Goal: Task Accomplishment & Management: Complete application form

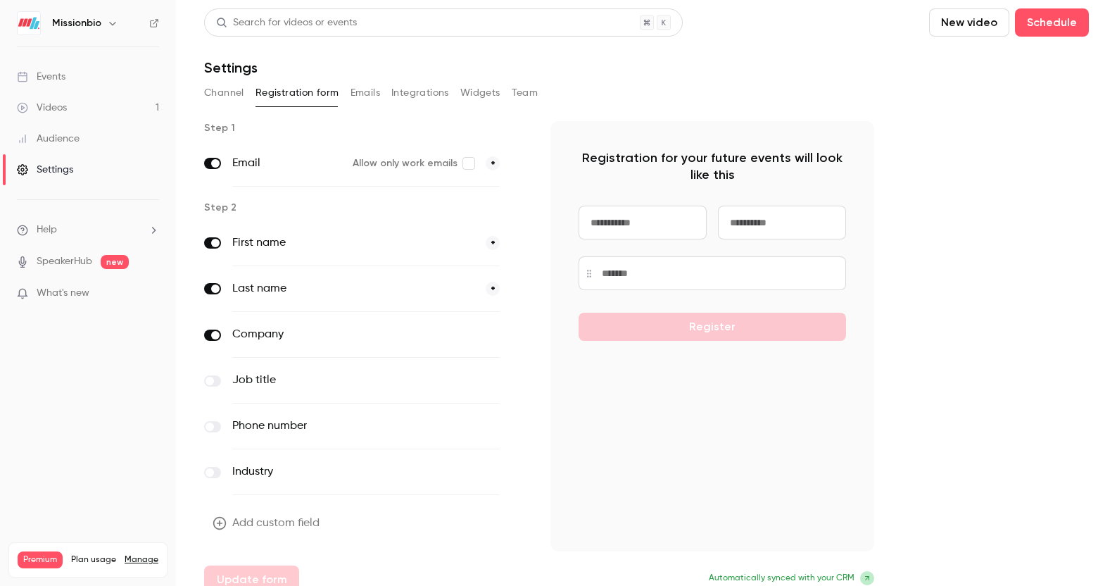
scroll to position [16, 0]
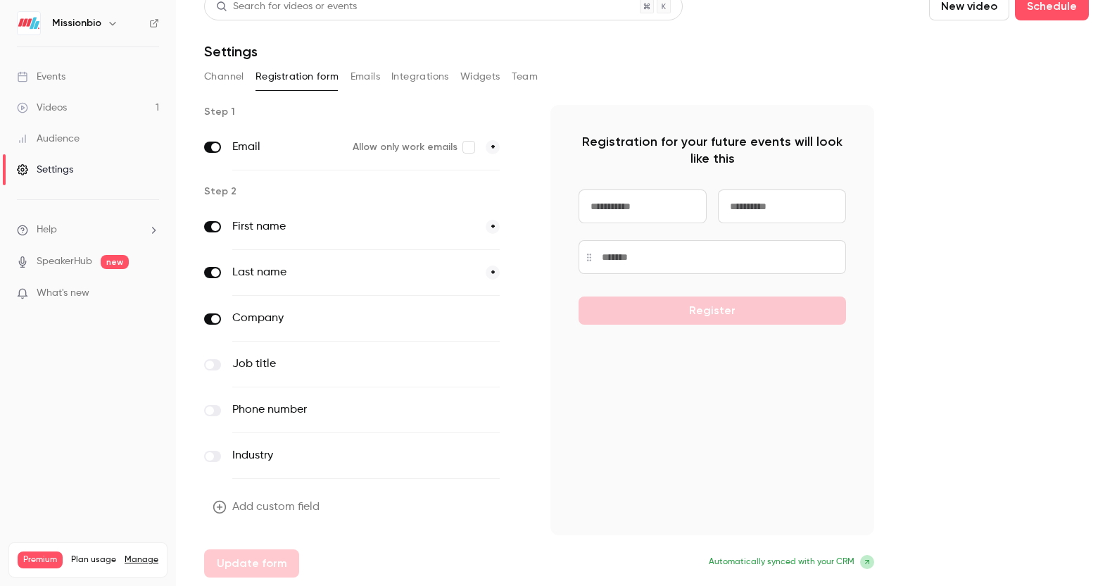
click at [215, 363] on label at bounding box center [212, 364] width 17 height 11
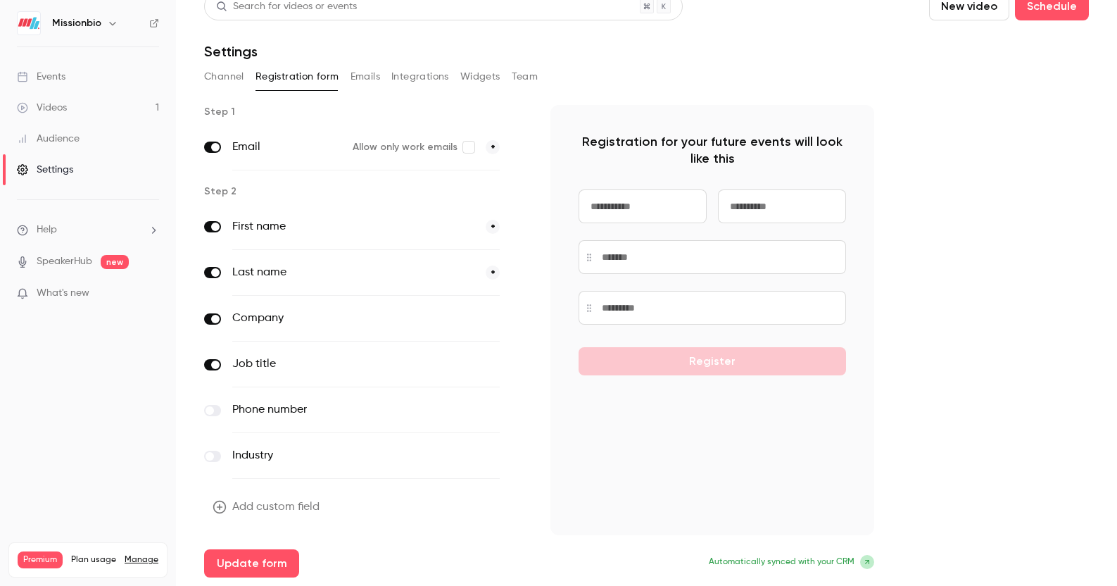
click at [213, 456] on span at bounding box center [210, 456] width 8 height 8
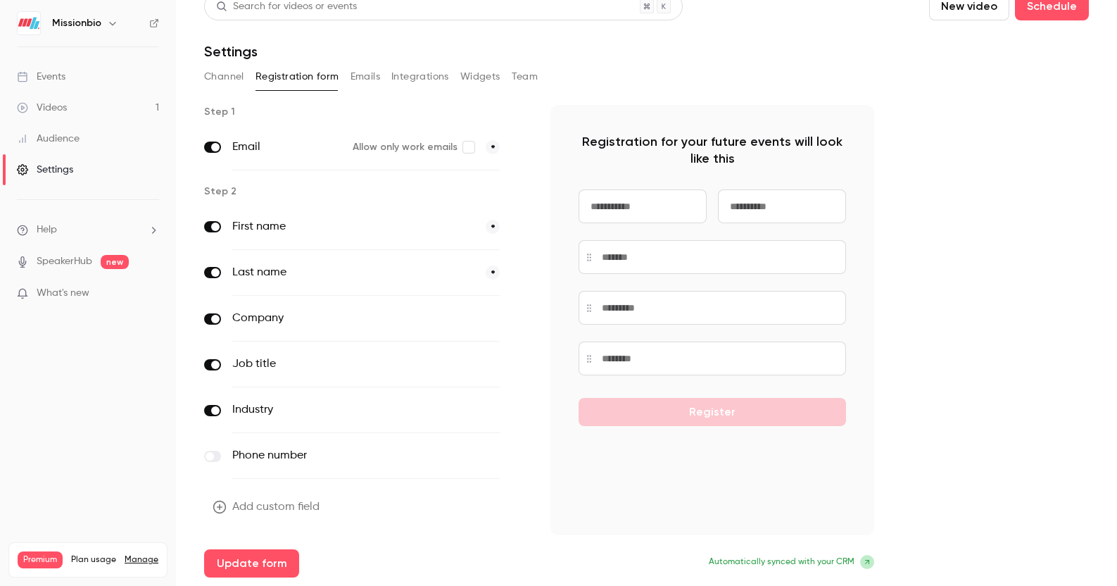
click at [220, 506] on icon "button" at bounding box center [219, 507] width 13 height 13
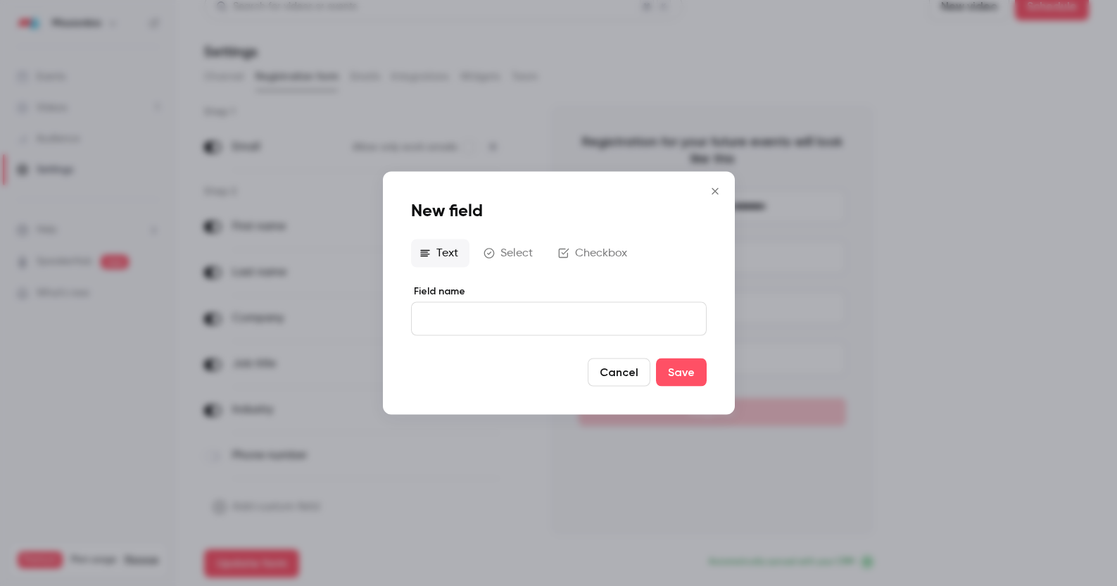
click at [596, 252] on button "Checkbox" at bounding box center [594, 253] width 89 height 28
click at [487, 328] on div "editor" at bounding box center [559, 320] width 294 height 32
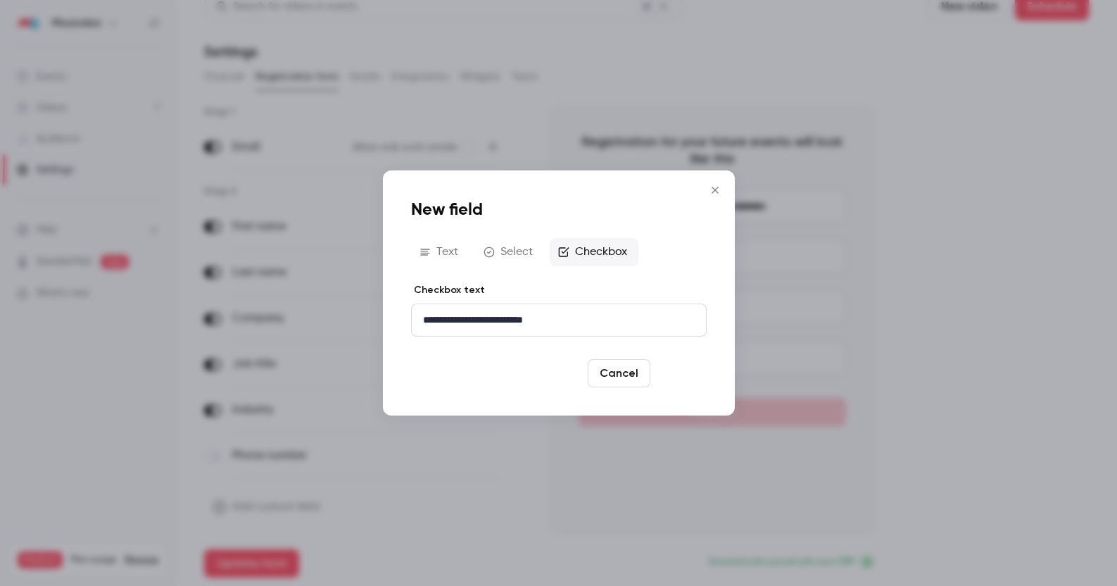
click at [681, 365] on button "Save" at bounding box center [681, 373] width 51 height 28
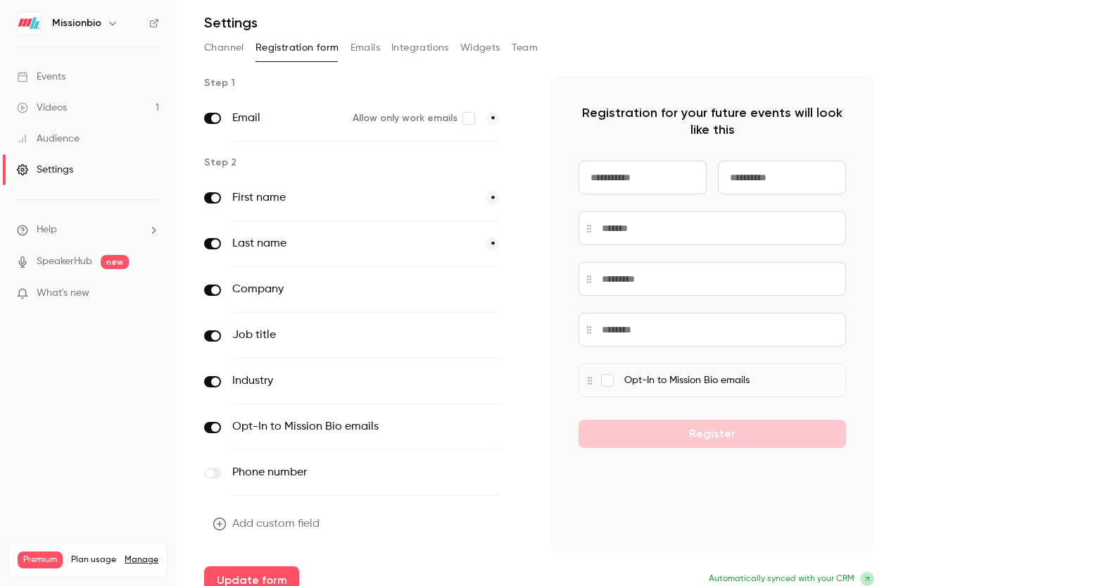
scroll to position [62, 0]
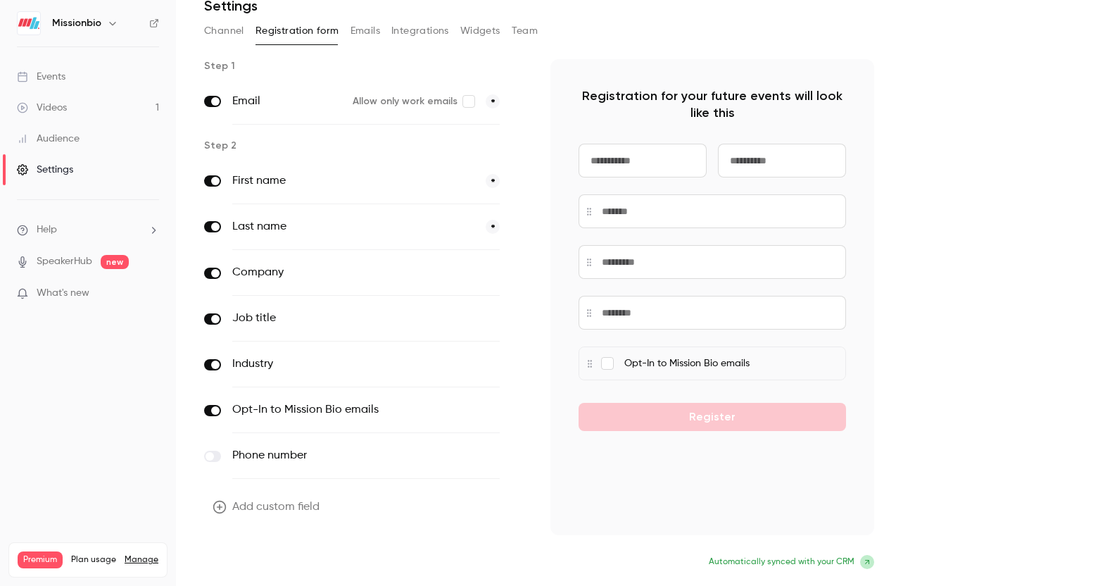
click at [270, 563] on button "Update form" at bounding box center [251, 563] width 95 height 28
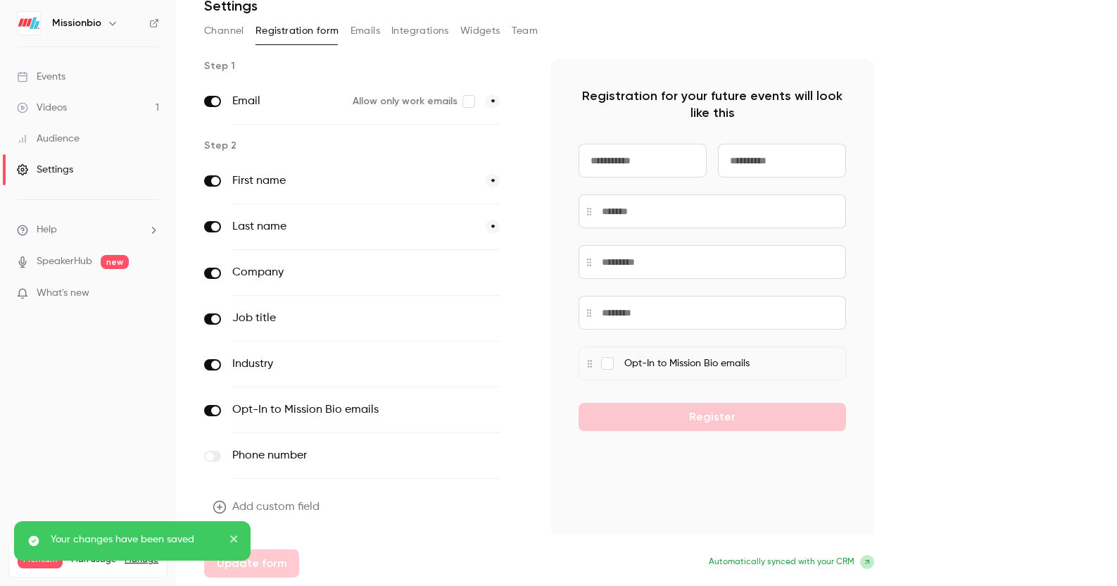
click at [52, 76] on div "Events" at bounding box center [41, 77] width 49 height 14
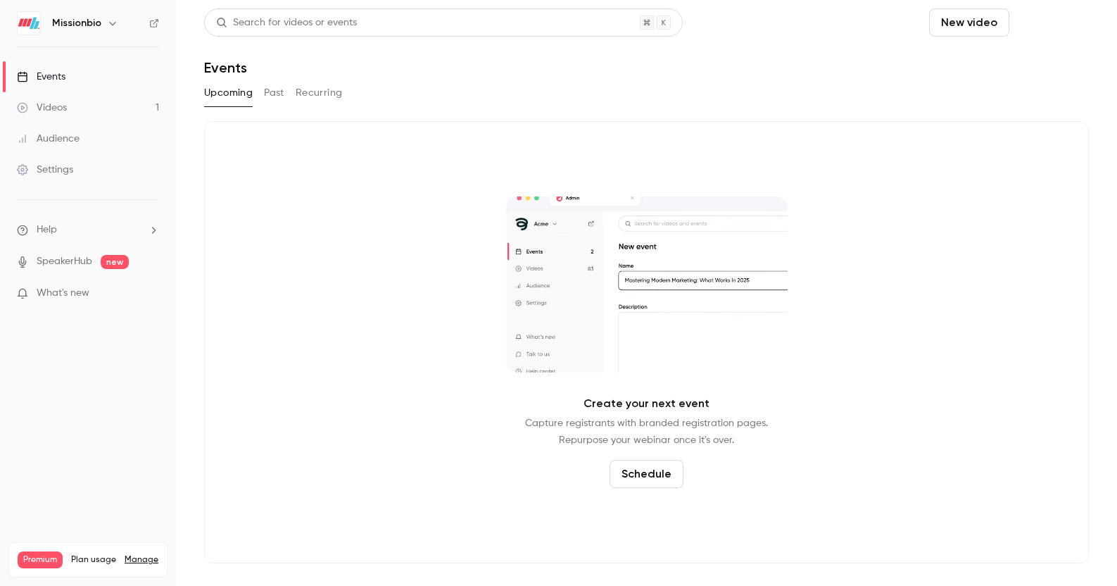
click at [1055, 16] on button "Schedule" at bounding box center [1052, 22] width 74 height 28
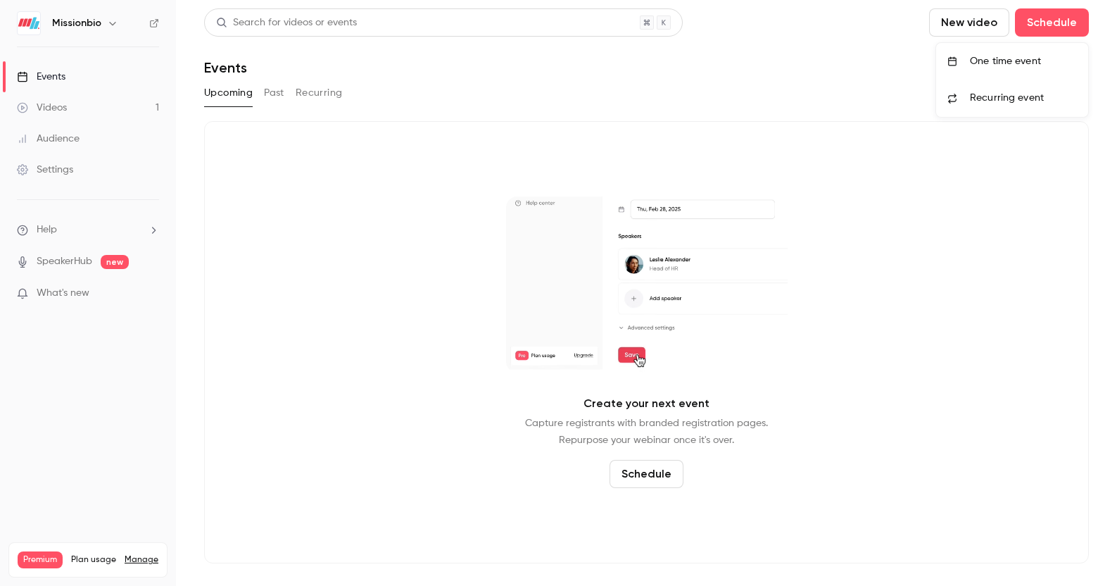
click at [1031, 56] on div "One time event" at bounding box center [1023, 61] width 107 height 14
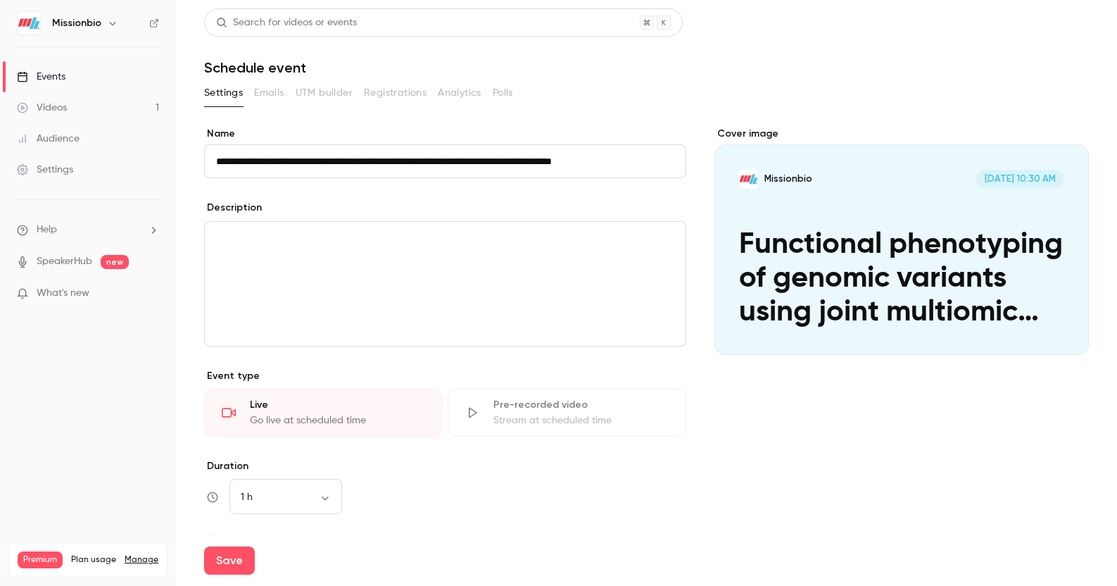
type input "**********"
click at [399, 266] on div "editor" at bounding box center [445, 284] width 481 height 124
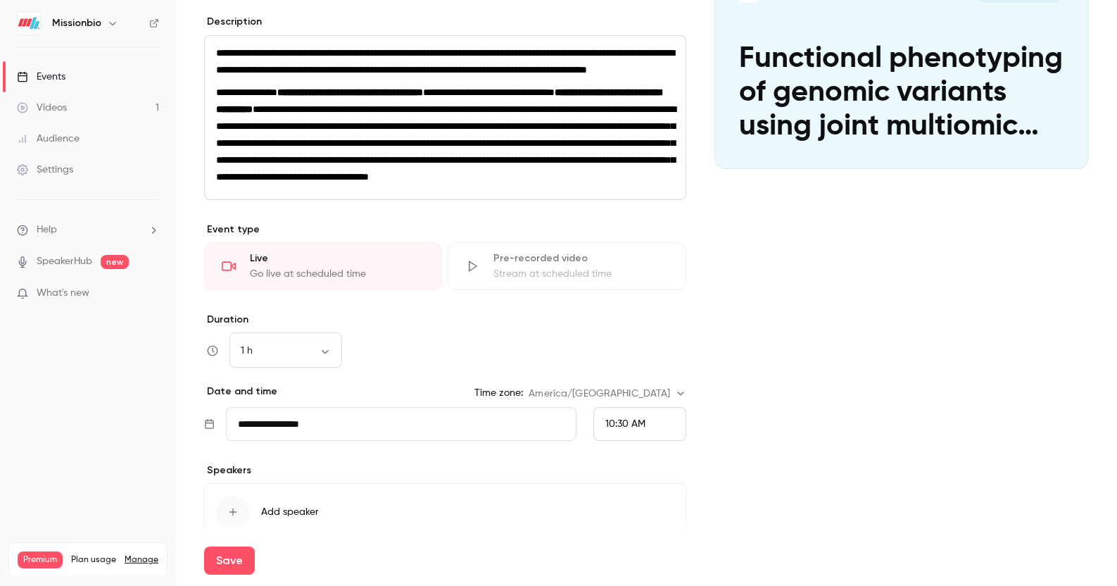
scroll to position [240, 0]
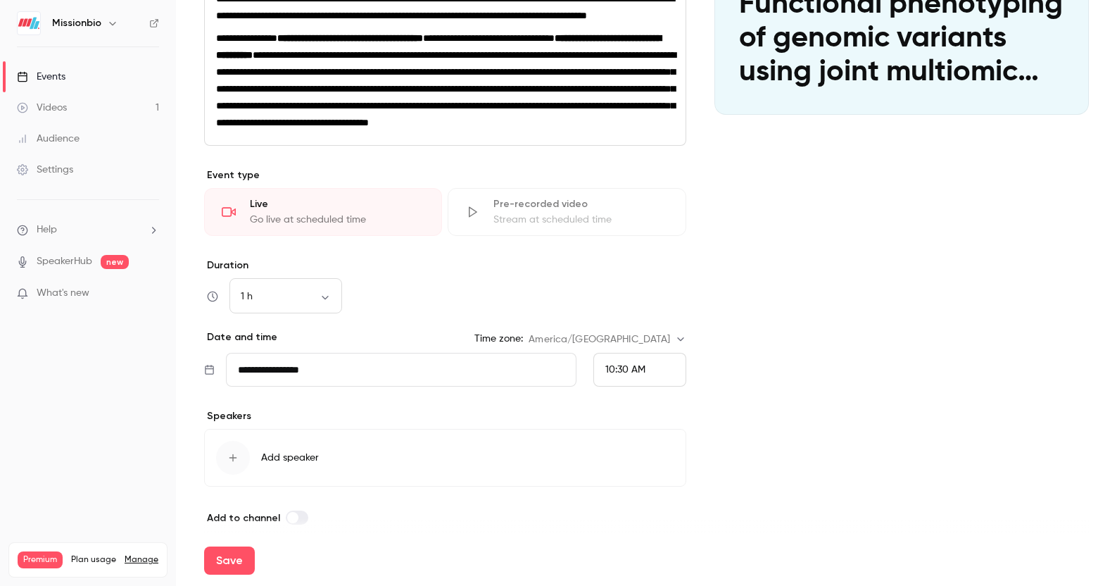
click at [406, 387] on input "**********" at bounding box center [401, 370] width 351 height 34
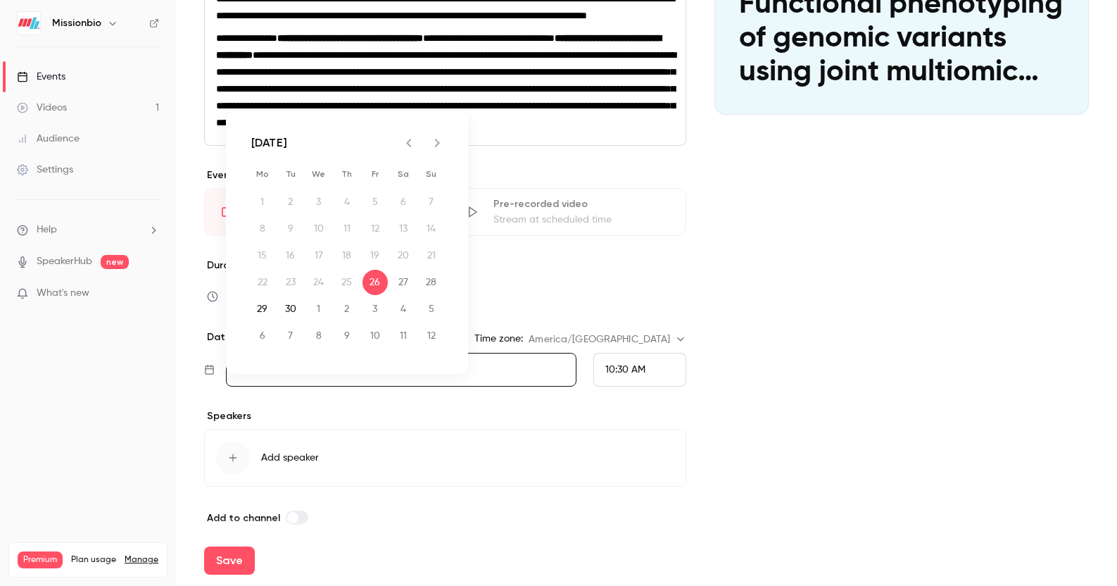
click at [441, 139] on icon "Next month" at bounding box center [437, 142] width 17 height 17
click at [323, 257] on button "15" at bounding box center [318, 255] width 25 height 25
type input "**********"
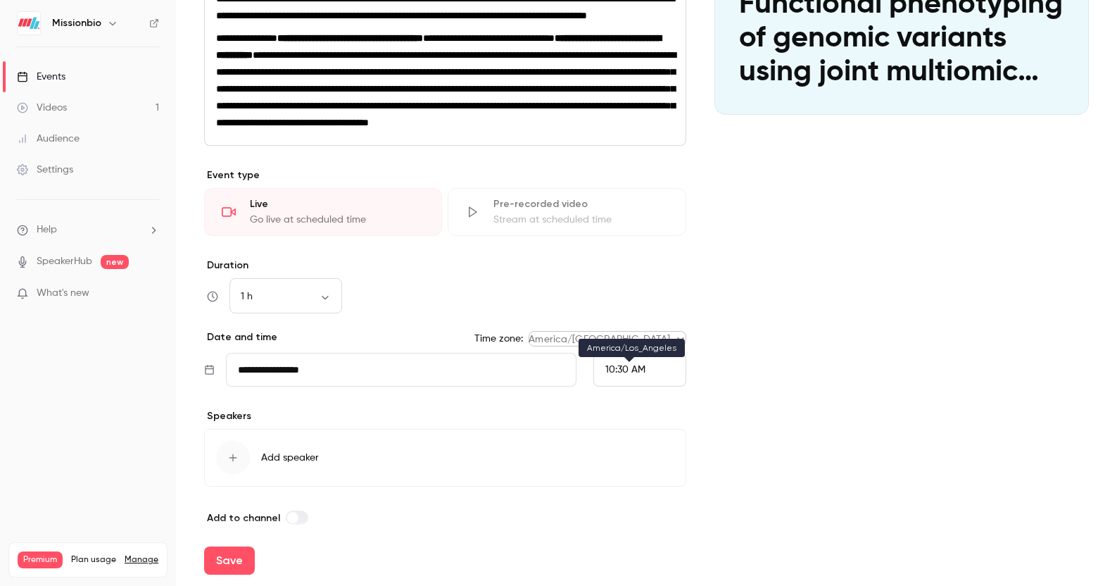
click at [670, 377] on body "**********" at bounding box center [558, 293] width 1117 height 586
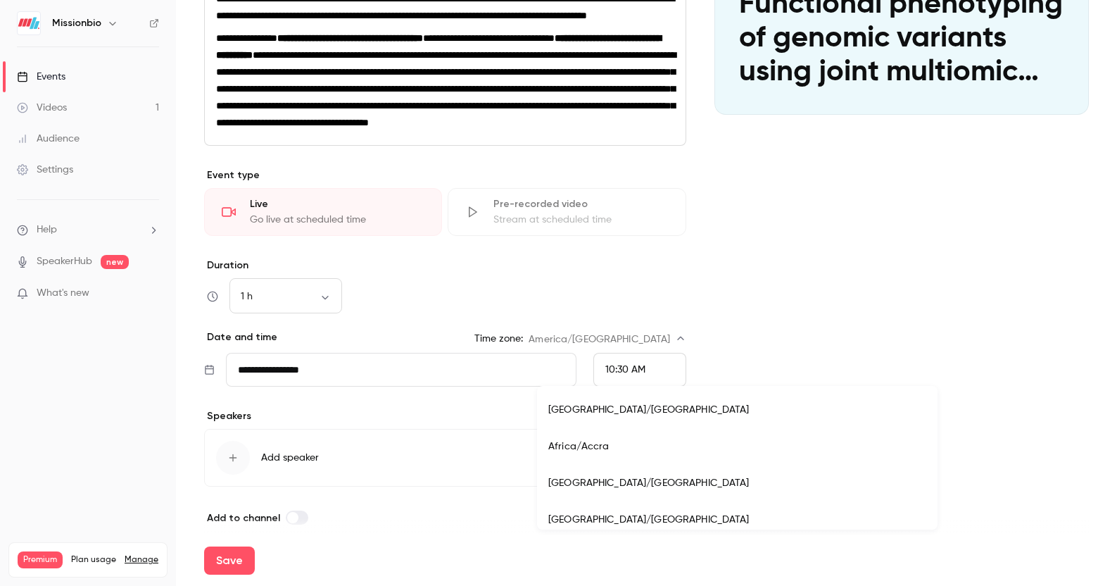
scroll to position [4822, 0]
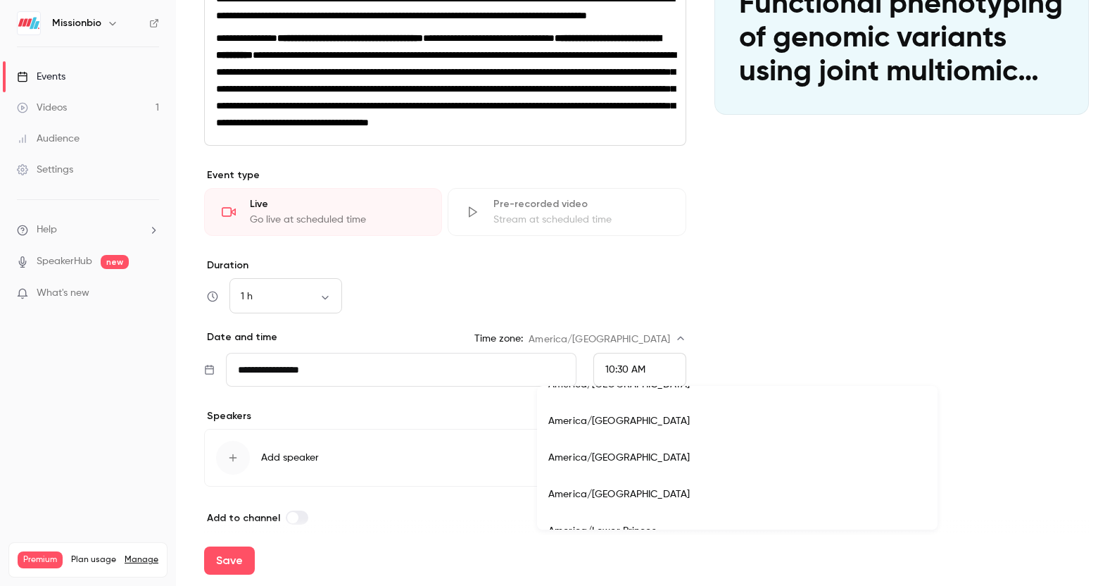
click at [670, 318] on div at bounding box center [558, 293] width 1117 height 586
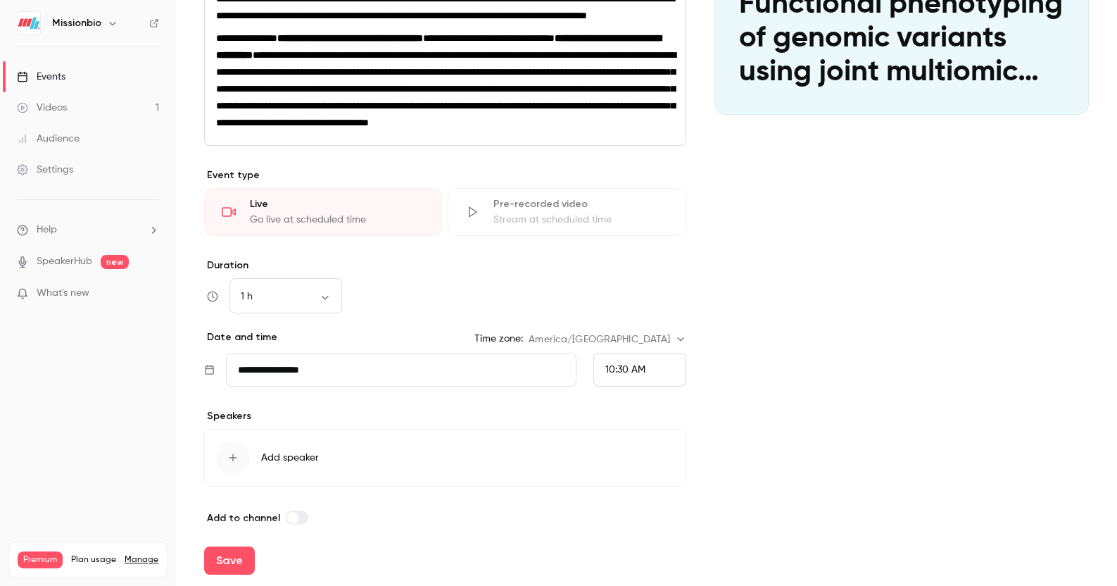
click at [644, 387] on div "10:30 AM" at bounding box center [640, 370] width 93 height 34
click at [628, 210] on span "8:00 AM" at bounding box center [625, 213] width 38 height 10
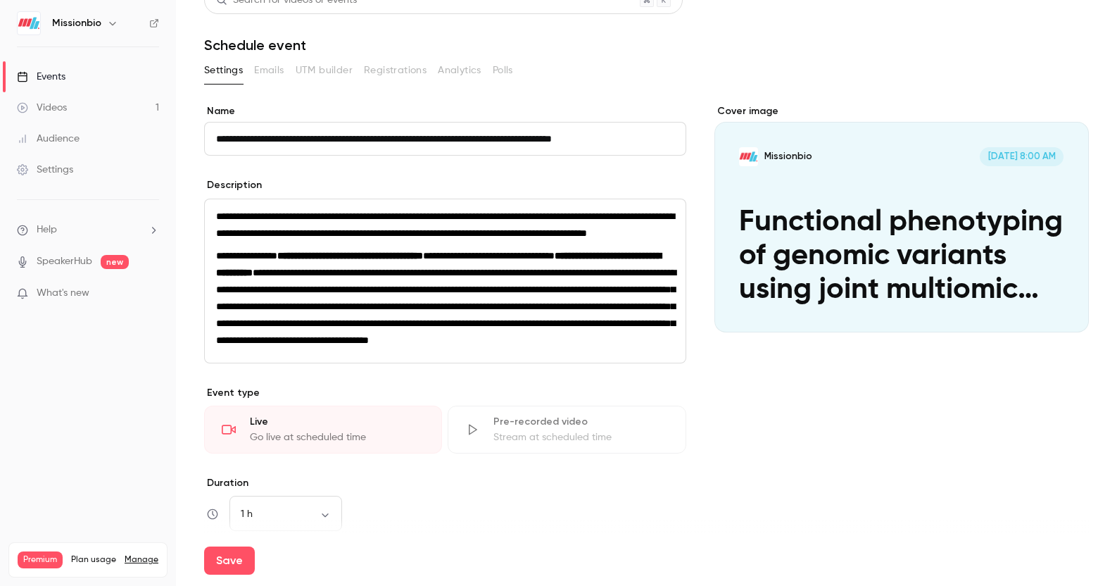
scroll to position [0, 0]
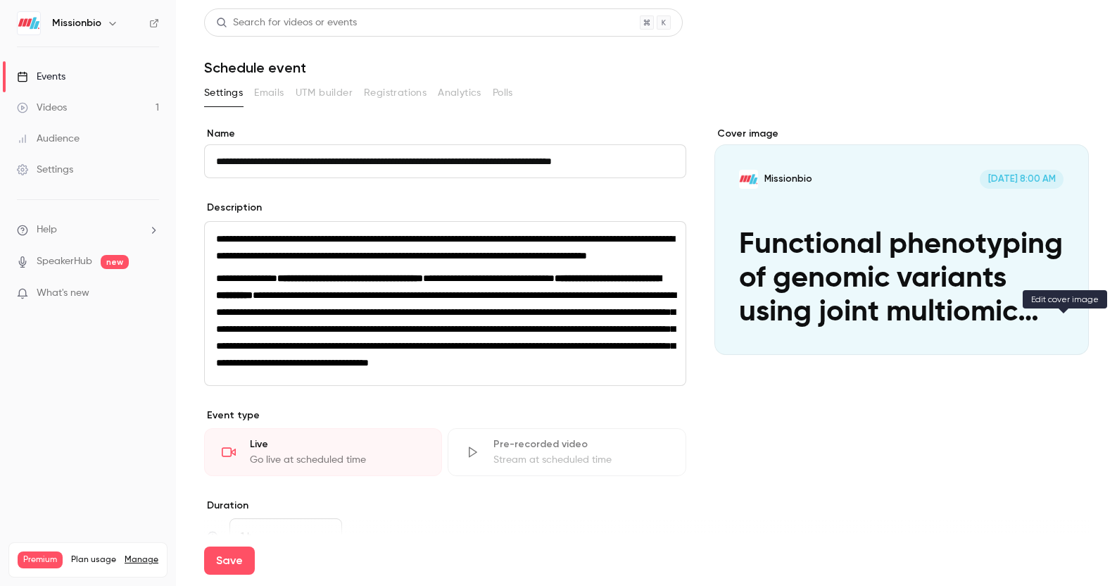
click at [1058, 330] on icon "Cover image" at bounding box center [1063, 329] width 15 height 11
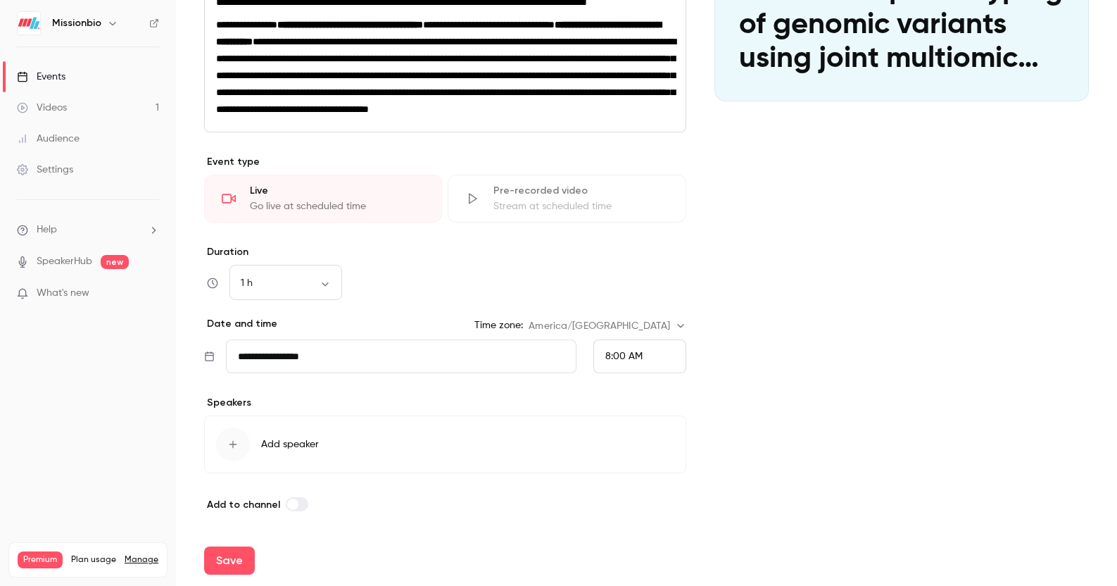
scroll to position [287, 0]
click at [238, 437] on div "button" at bounding box center [233, 444] width 34 height 34
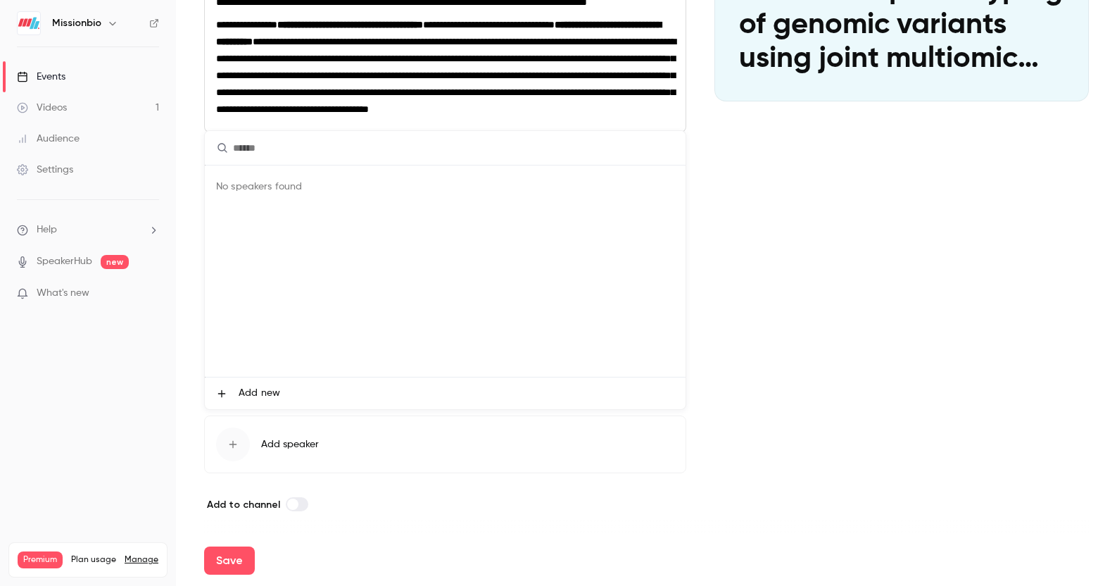
click at [257, 390] on span "Add new" at bounding box center [260, 393] width 42 height 15
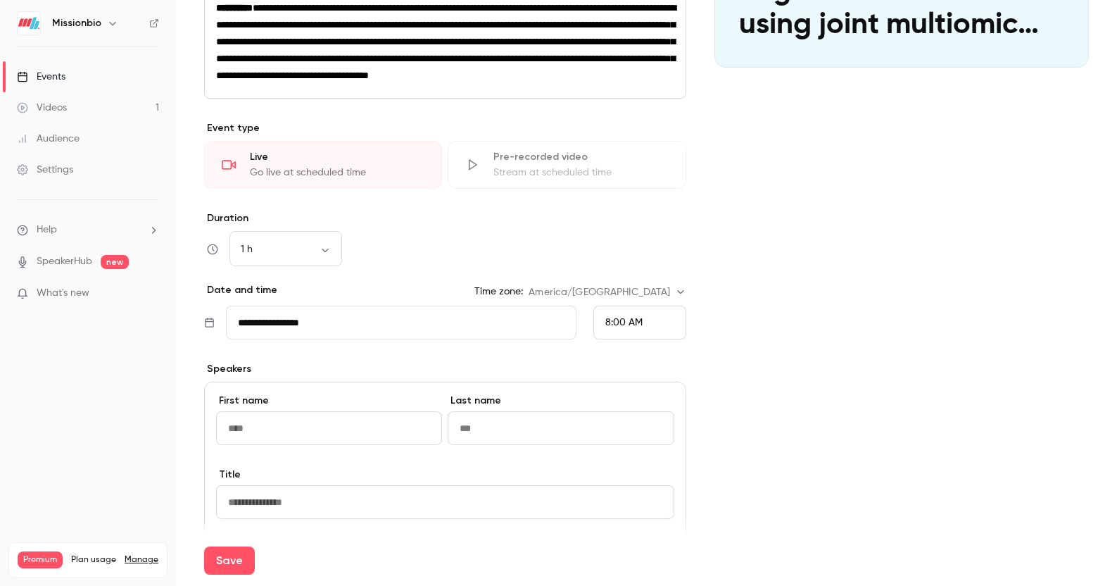
click at [306, 445] on input at bounding box center [329, 428] width 226 height 34
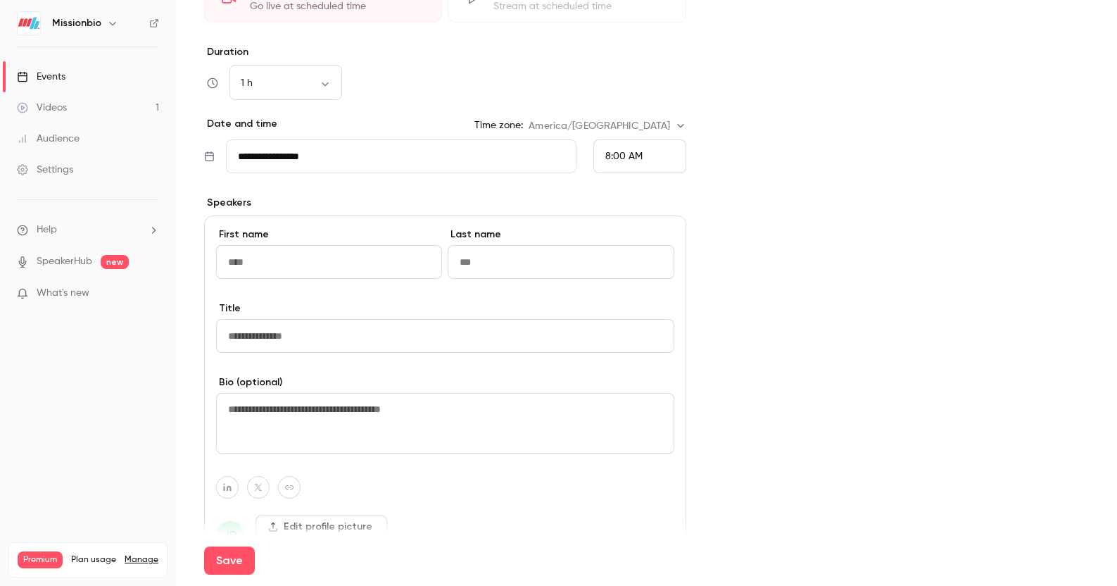
scroll to position [476, 0]
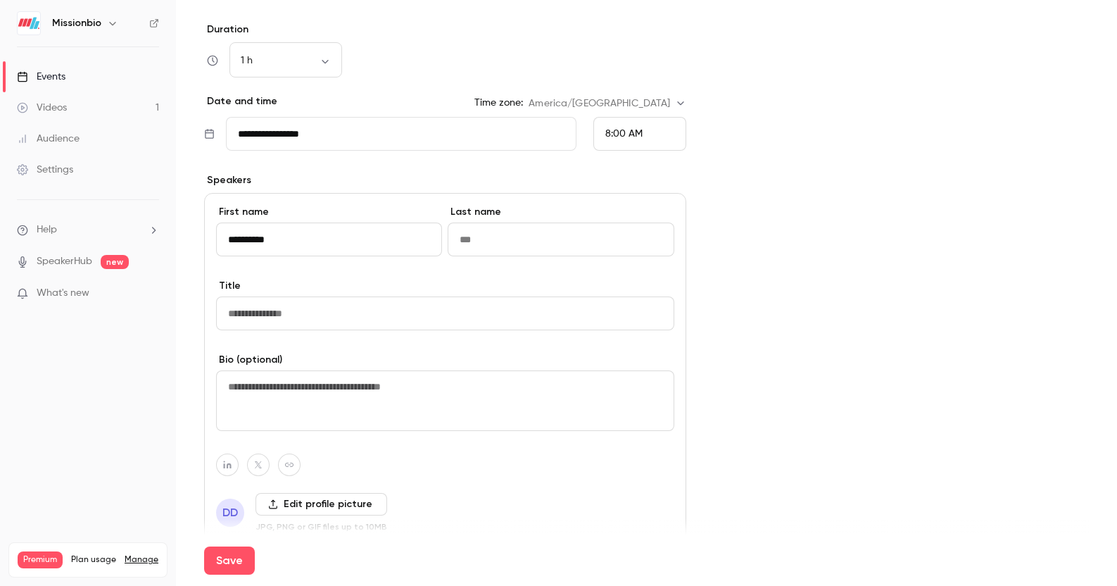
type input "**********"
click at [506, 256] on input at bounding box center [561, 240] width 226 height 34
paste input "**********"
type input "**********"
click at [310, 330] on input at bounding box center [445, 313] width 458 height 34
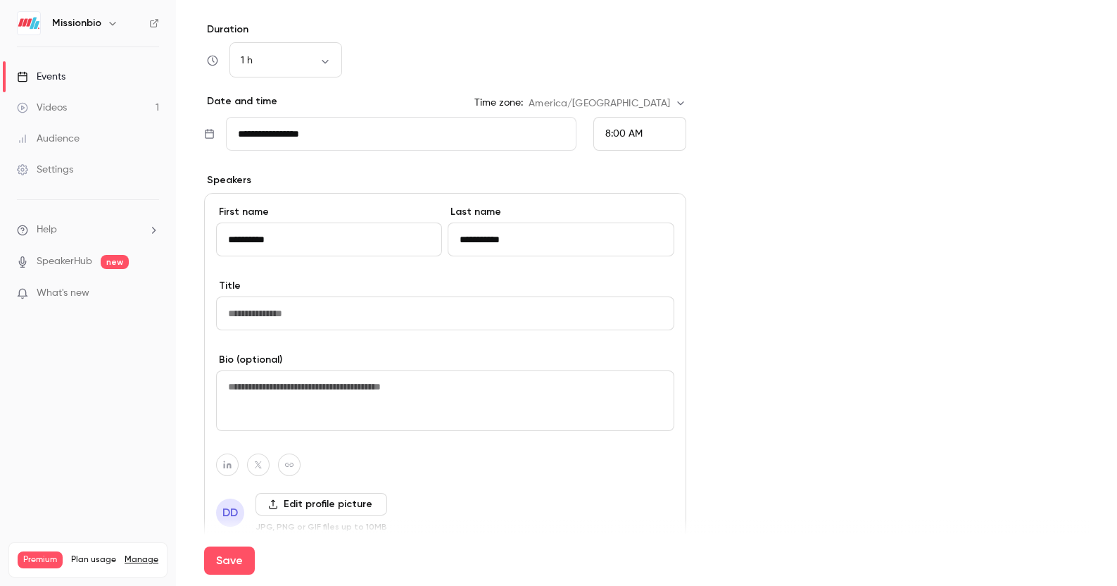
scroll to position [480, 0]
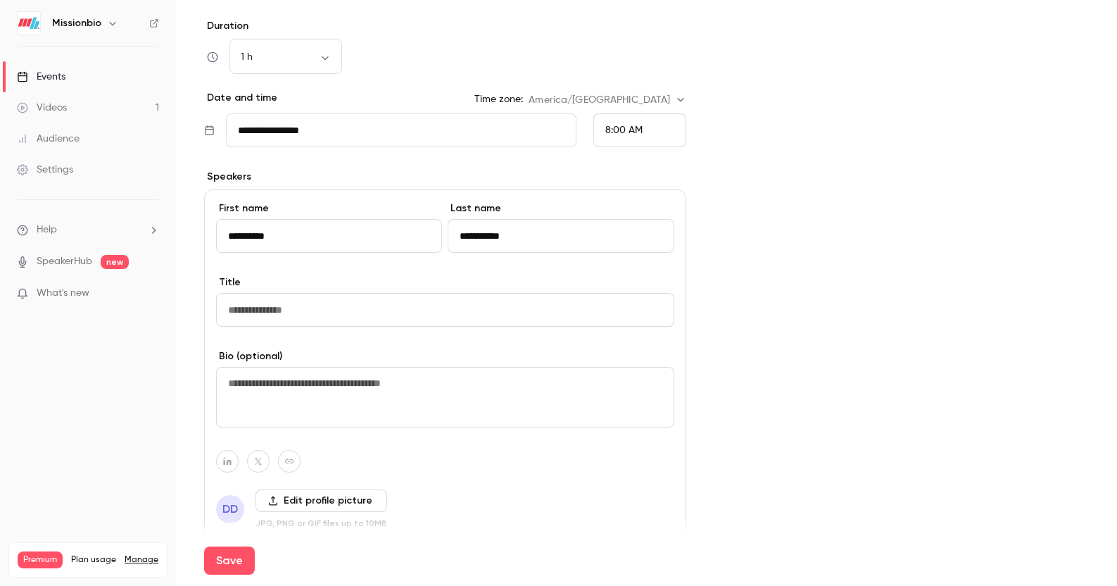
paste input "**********"
type input "**********"
click at [424, 419] on textarea at bounding box center [445, 397] width 458 height 61
paste textarea "**********"
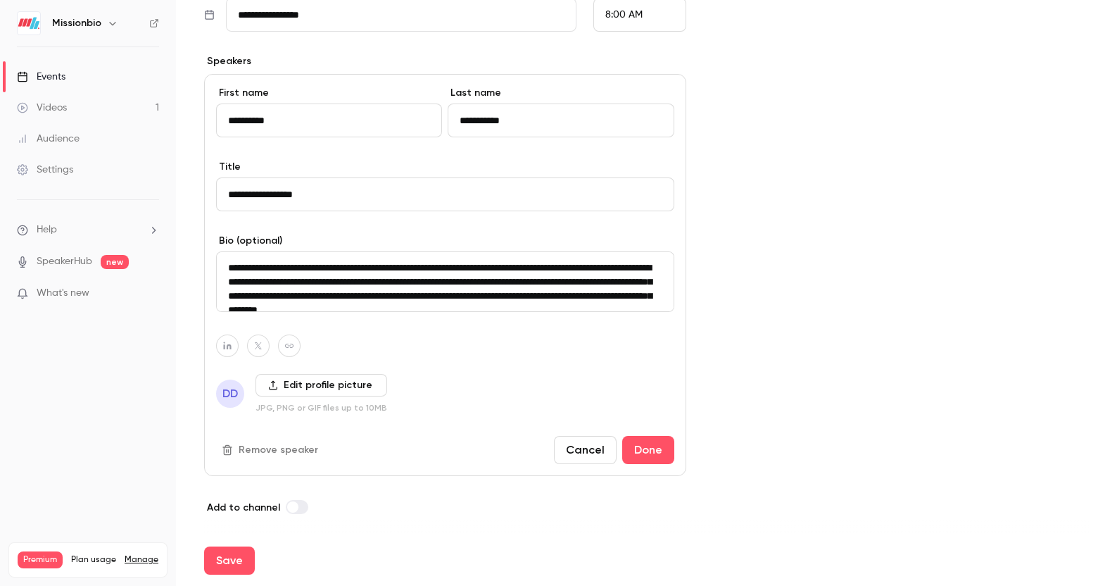
scroll to position [6, 0]
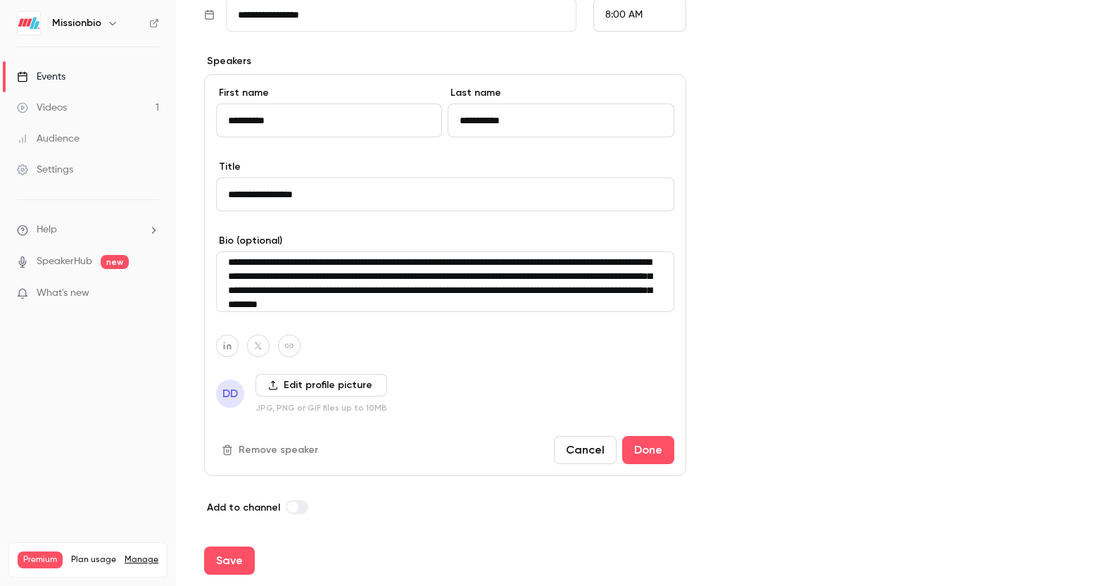
click at [289, 396] on label "Edit profile picture" at bounding box center [322, 385] width 132 height 23
click at [0, 0] on input "Edit profile picture" at bounding box center [0, 0] width 0 height 0
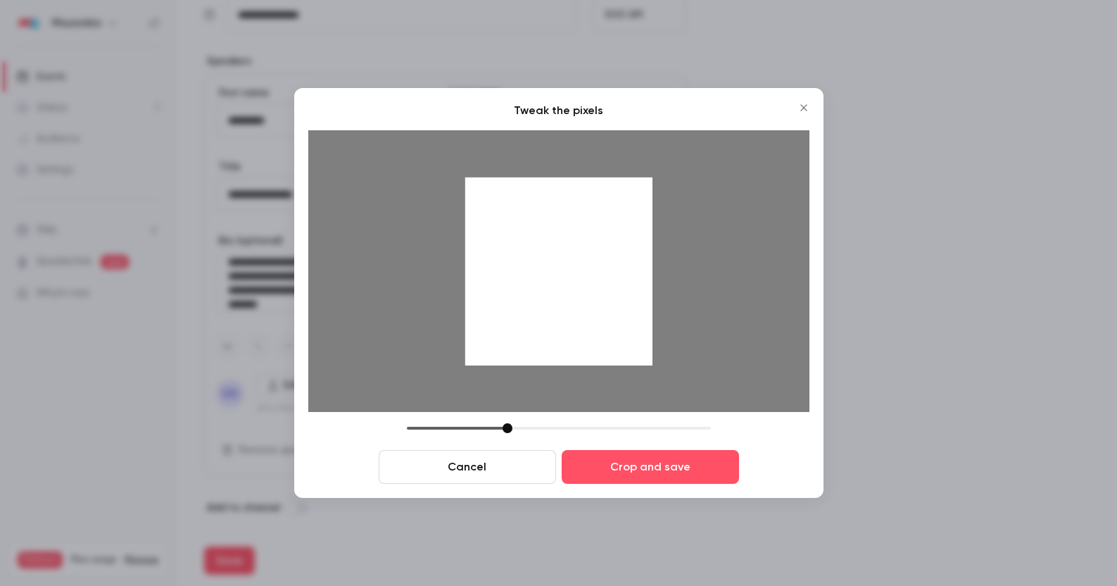
drag, startPoint x: 575, startPoint y: 317, endPoint x: 579, endPoint y: 338, distance: 21.4
click at [579, 338] on div at bounding box center [559, 271] width 188 height 188
click at [634, 467] on button "Crop and save" at bounding box center [650, 467] width 177 height 34
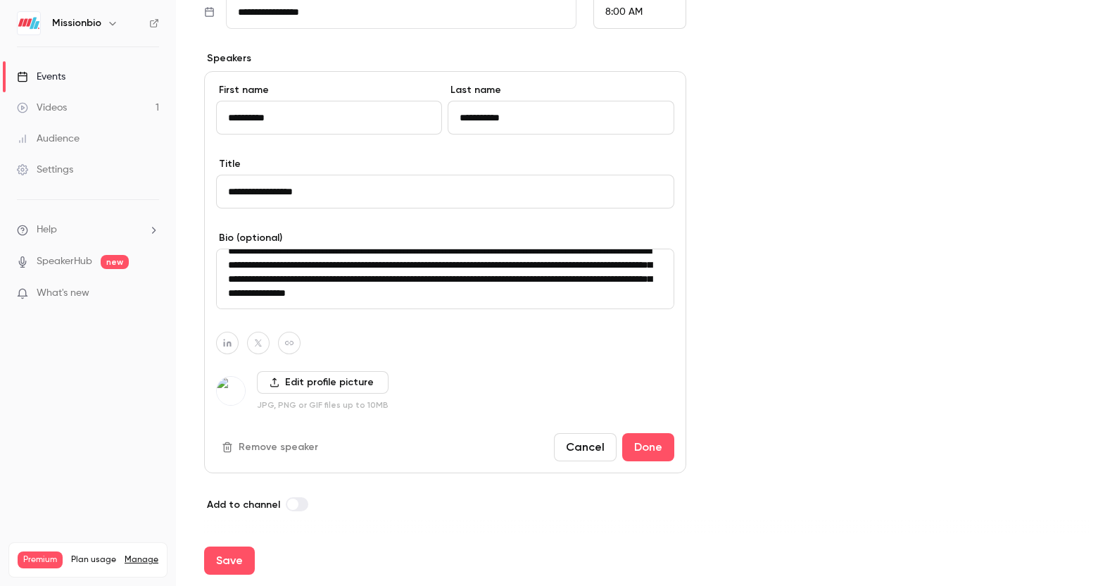
scroll to position [93, 0]
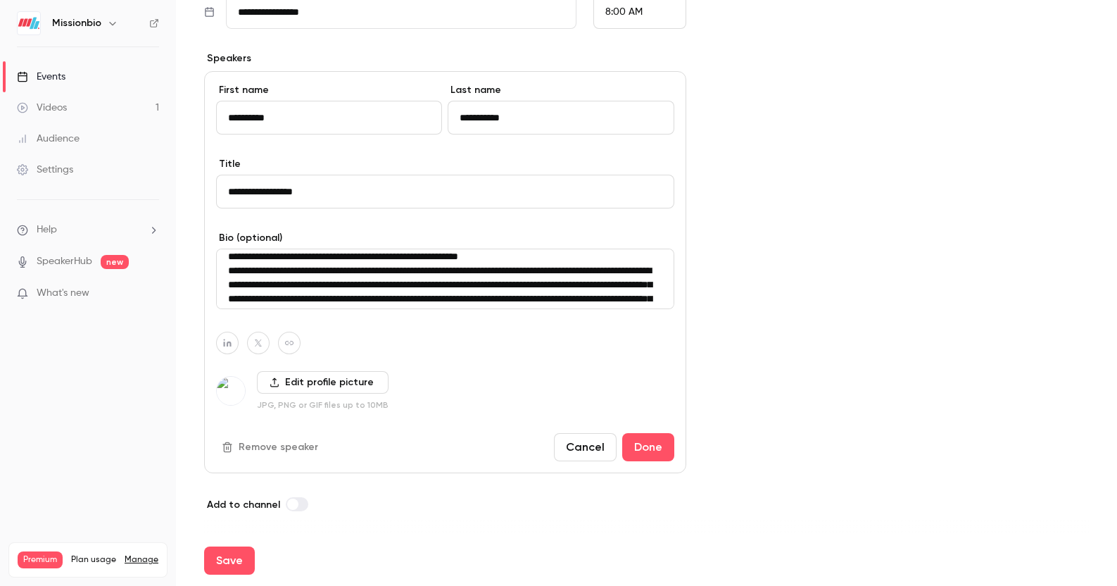
click at [391, 287] on textarea at bounding box center [445, 279] width 458 height 61
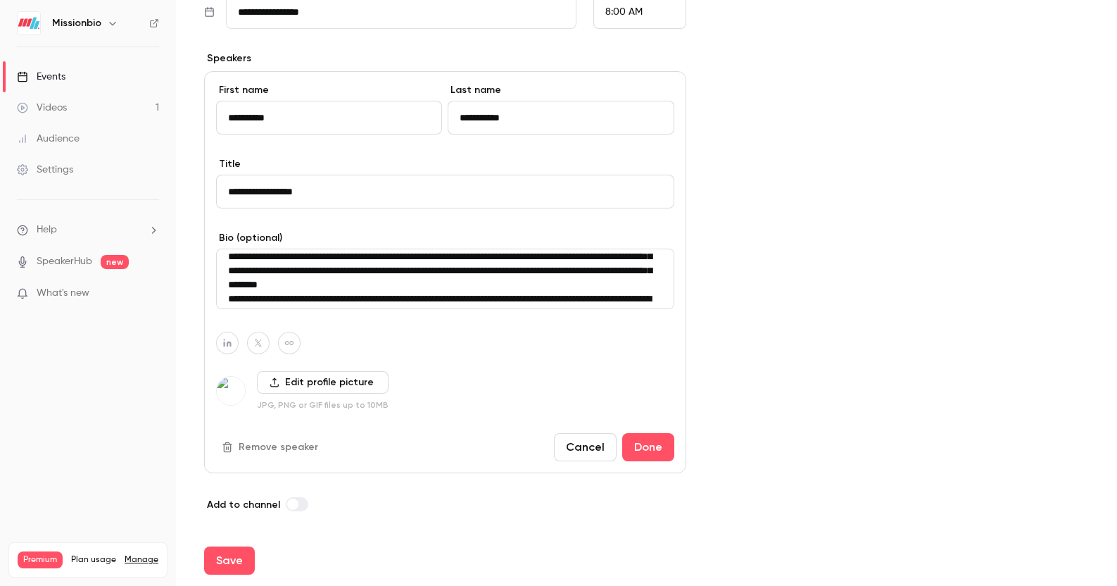
scroll to position [52, 0]
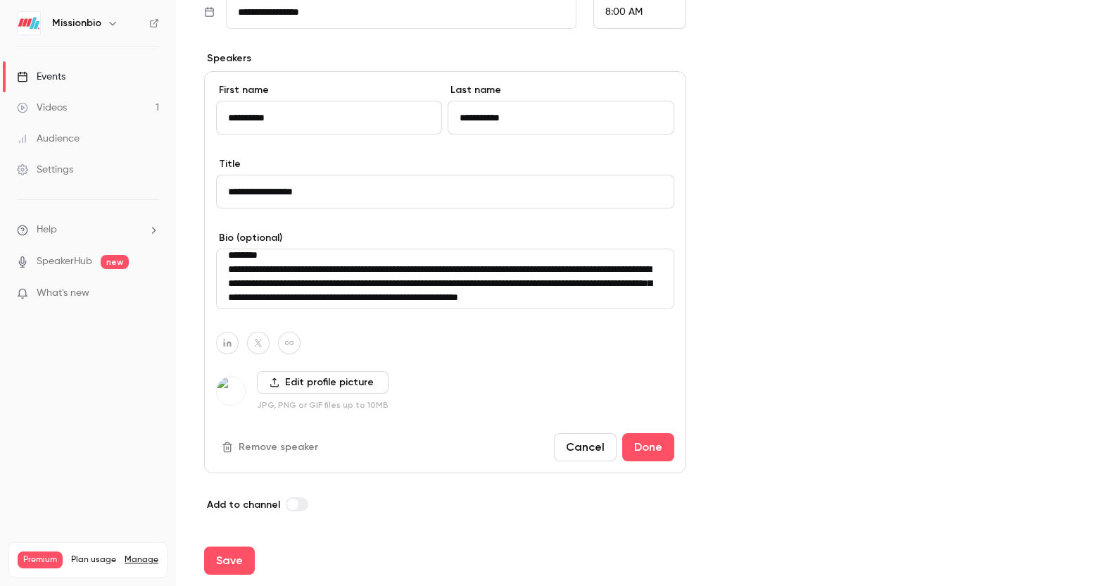
click at [311, 276] on textarea at bounding box center [445, 279] width 458 height 61
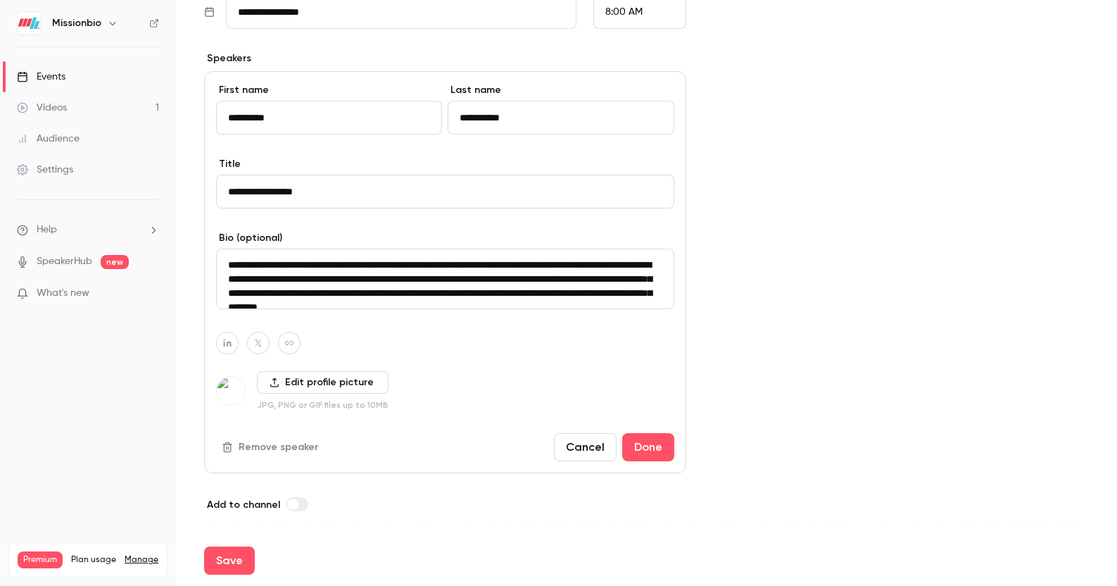
scroll to position [632, 0]
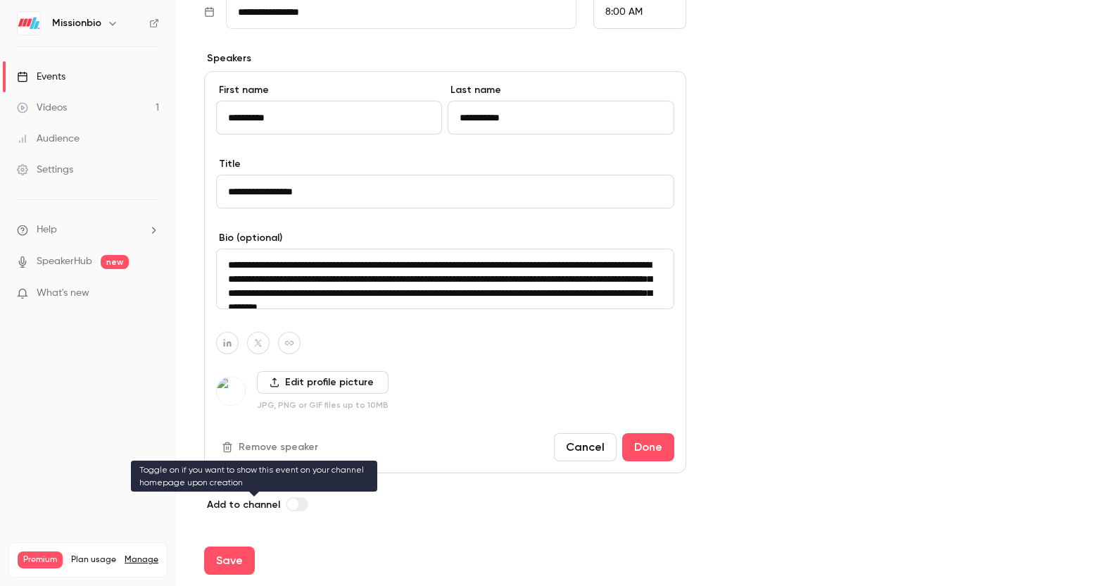
type textarea "**********"
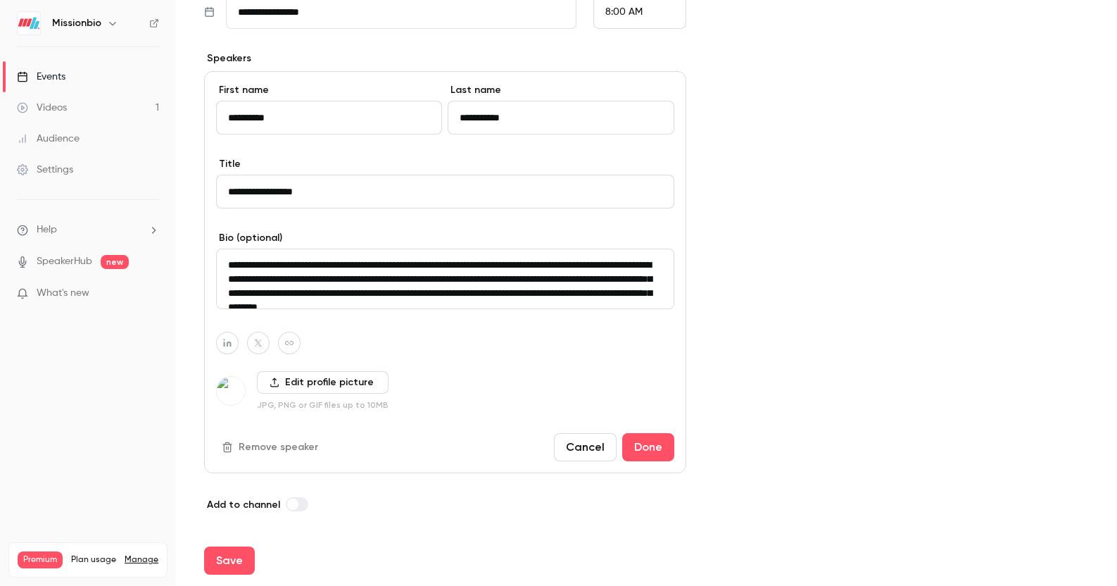
click at [294, 501] on label at bounding box center [297, 504] width 23 height 14
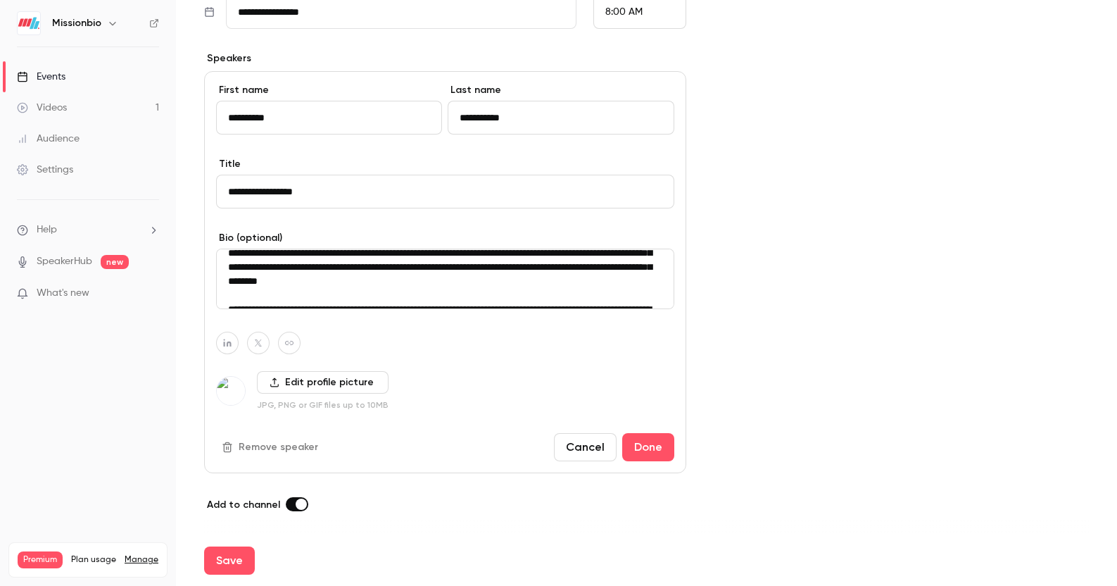
scroll to position [51, 0]
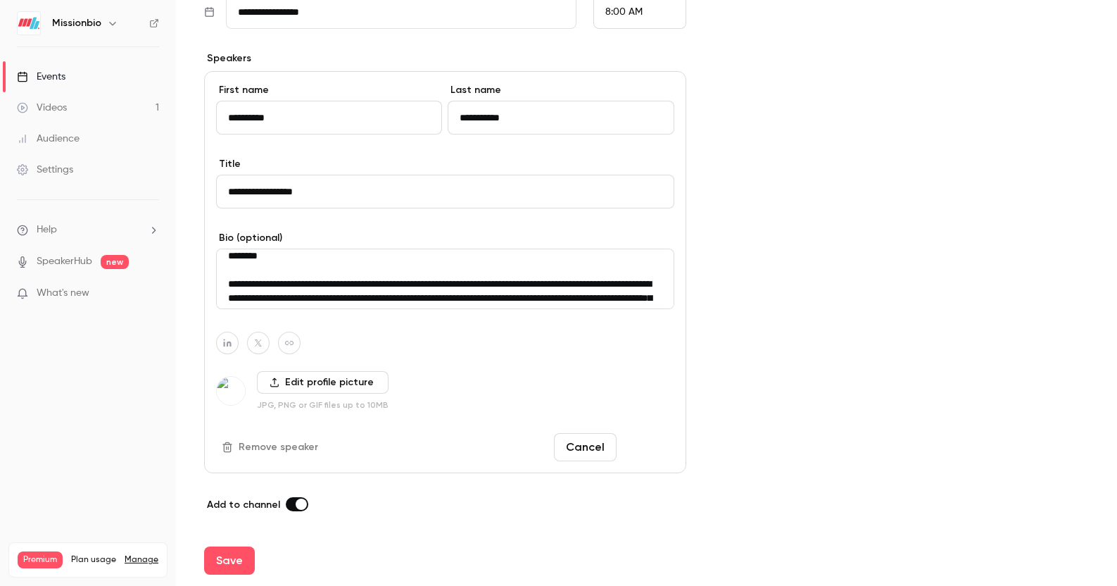
click at [642, 445] on button "Done" at bounding box center [648, 447] width 52 height 28
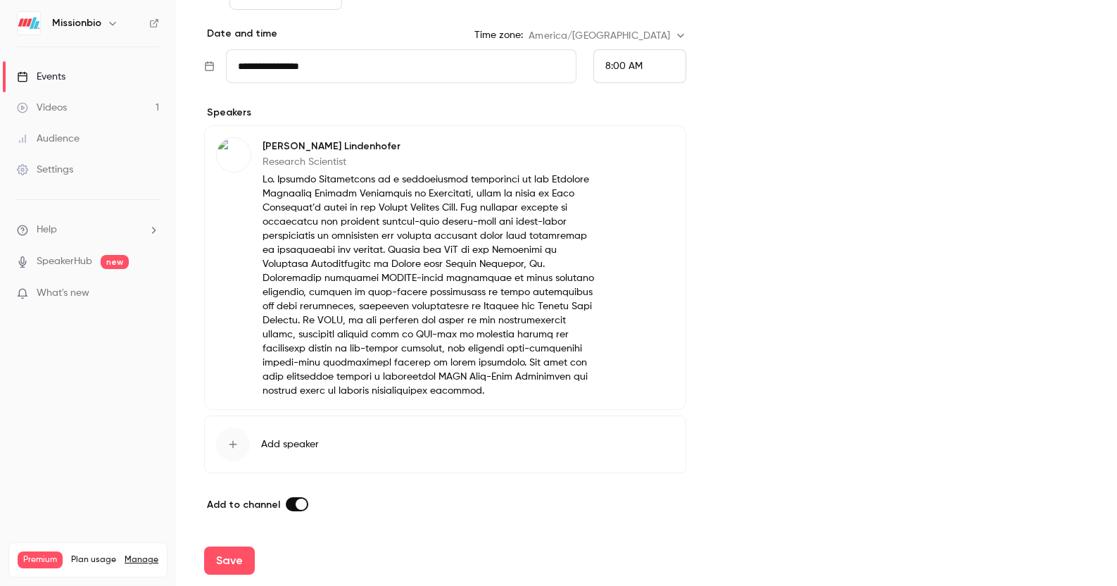
scroll to position [577, 0]
click at [234, 568] on button "Save" at bounding box center [229, 560] width 51 height 28
type input "**********"
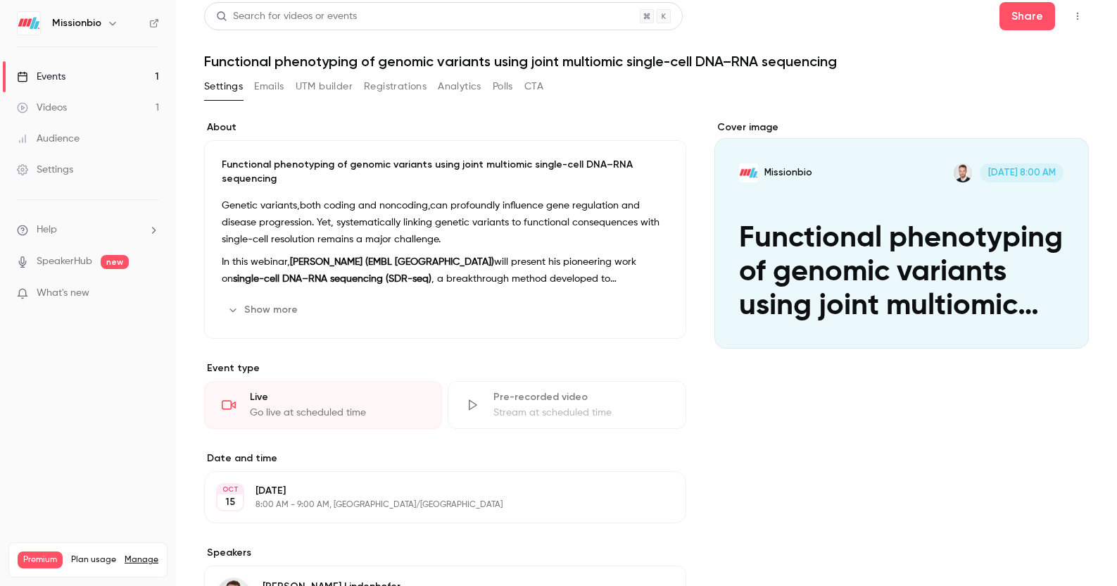
scroll to position [5, 0]
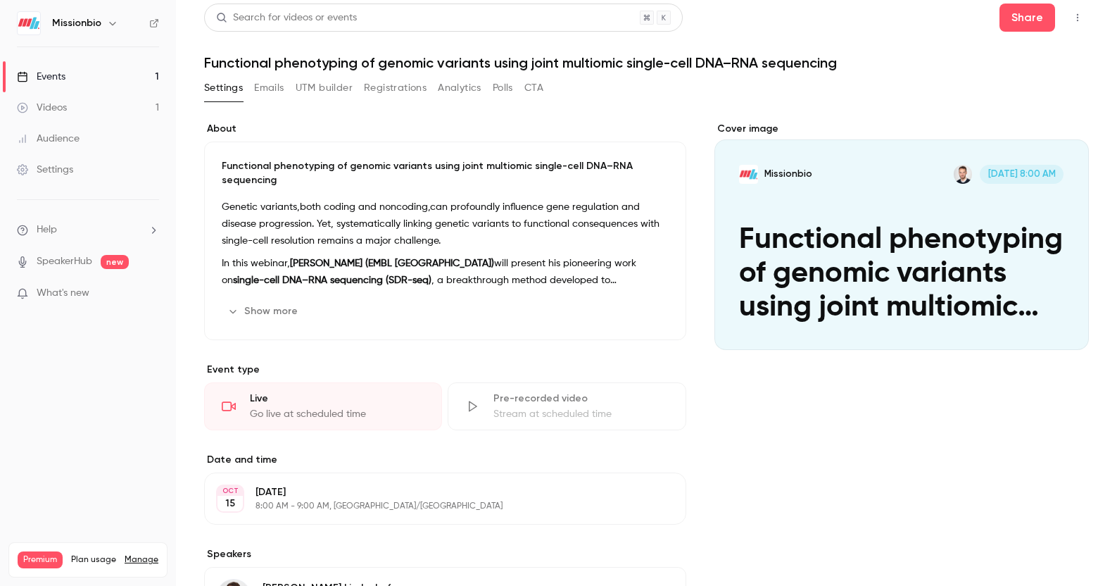
click at [275, 87] on button "Emails" at bounding box center [269, 88] width 30 height 23
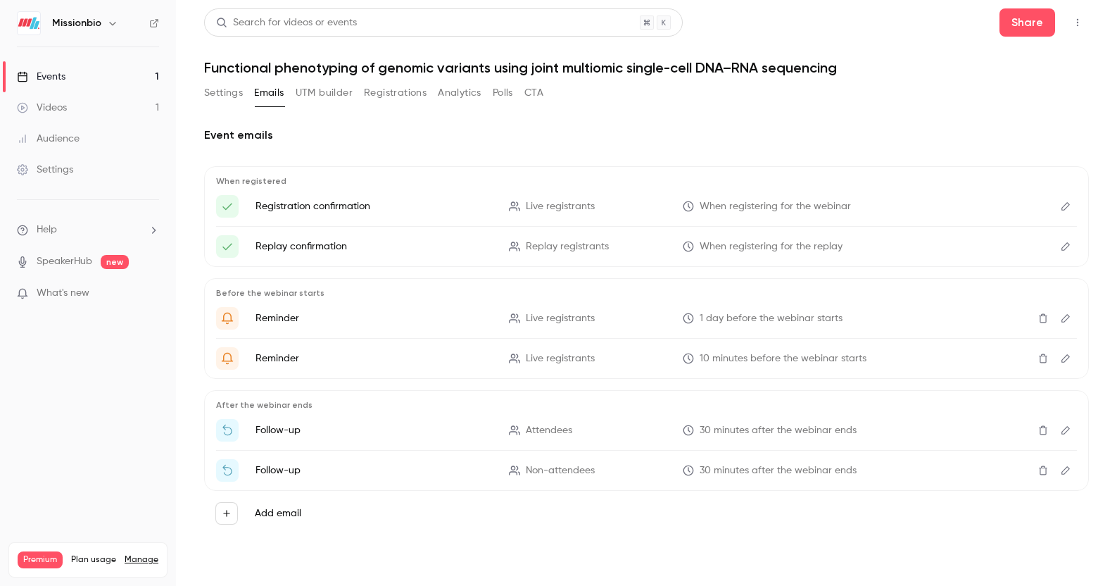
click at [327, 94] on button "UTM builder" at bounding box center [324, 93] width 57 height 23
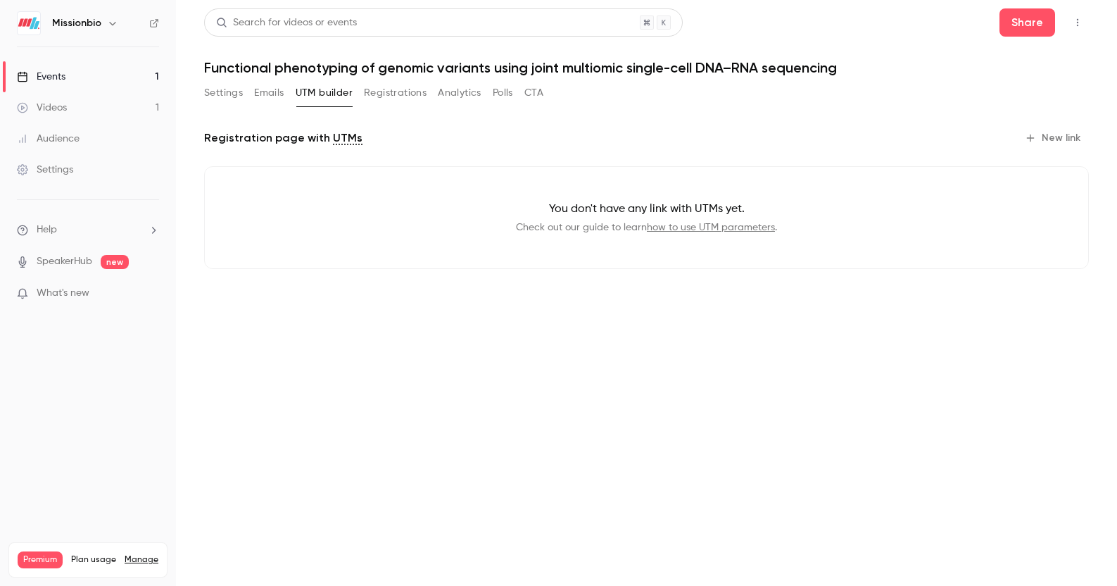
click at [380, 98] on button "Registrations" at bounding box center [395, 93] width 63 height 23
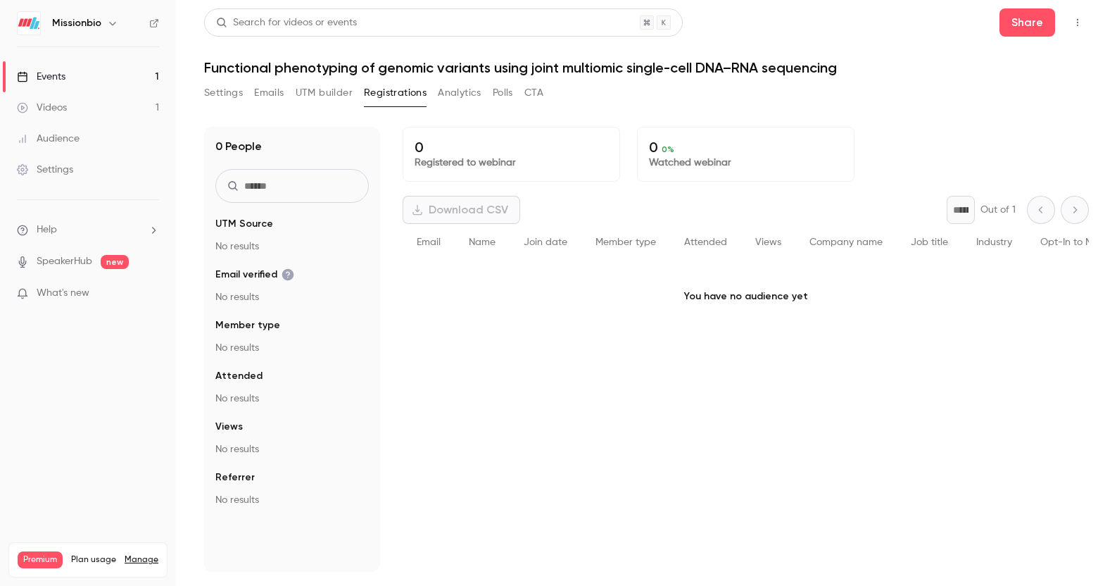
click at [463, 92] on button "Analytics" at bounding box center [460, 93] width 44 height 23
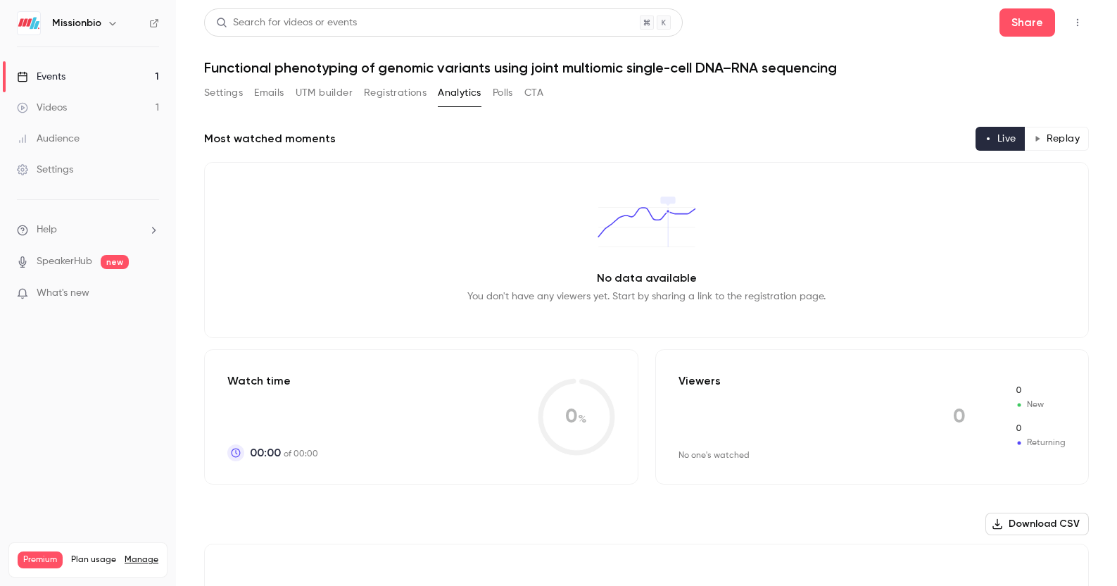
click at [261, 94] on button "Emails" at bounding box center [269, 93] width 30 height 23
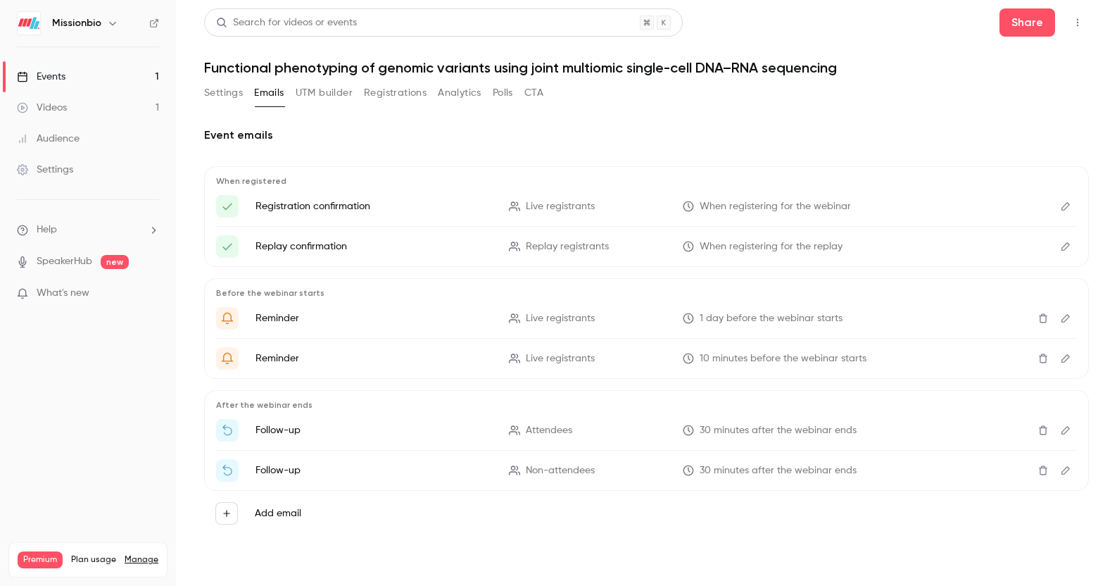
click at [218, 98] on button "Settings" at bounding box center [223, 93] width 39 height 23
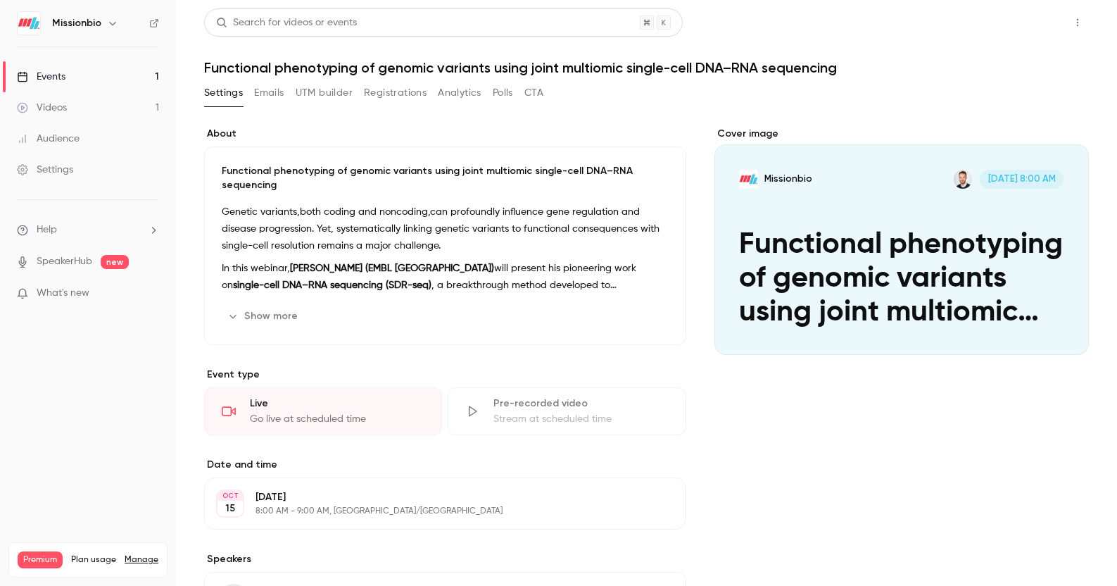
click at [1013, 23] on button "Share" at bounding box center [1028, 22] width 56 height 28
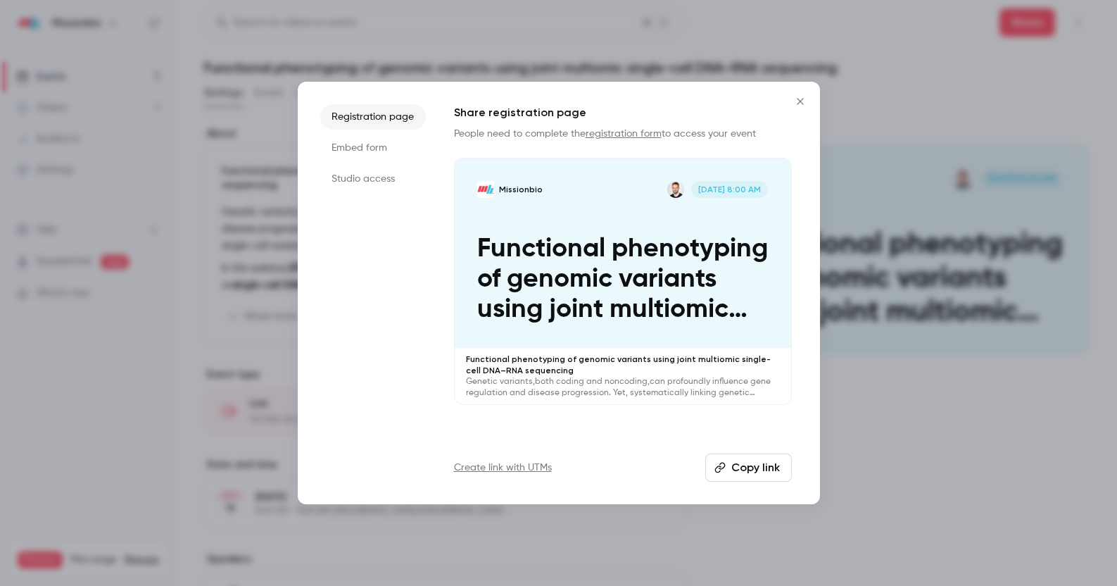
click at [747, 470] on button "Copy link" at bounding box center [749, 467] width 87 height 28
click at [912, 429] on div at bounding box center [558, 293] width 1117 height 586
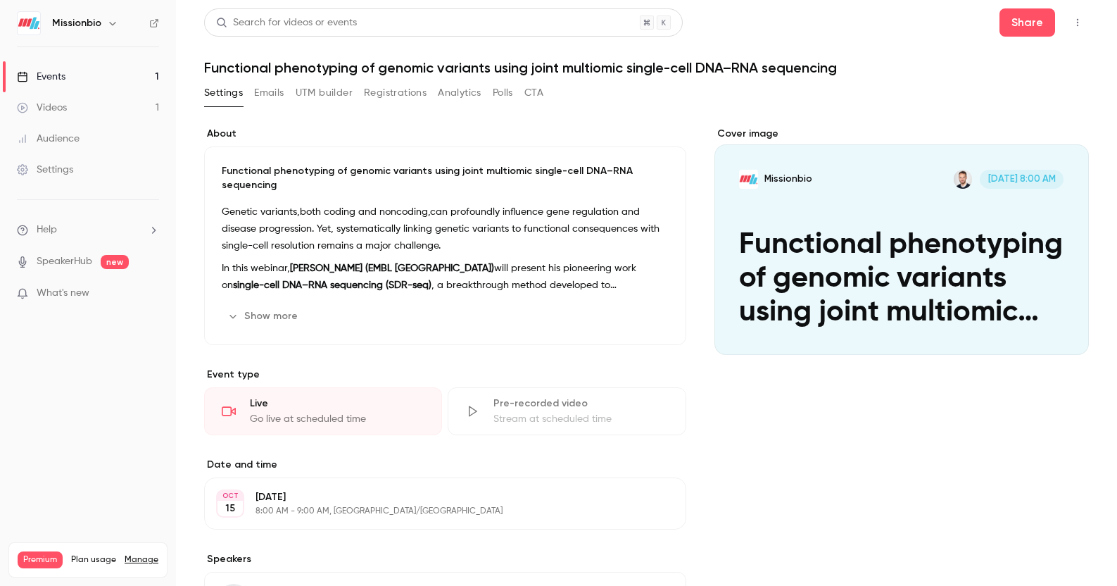
click at [322, 96] on button "UTM builder" at bounding box center [324, 93] width 57 height 23
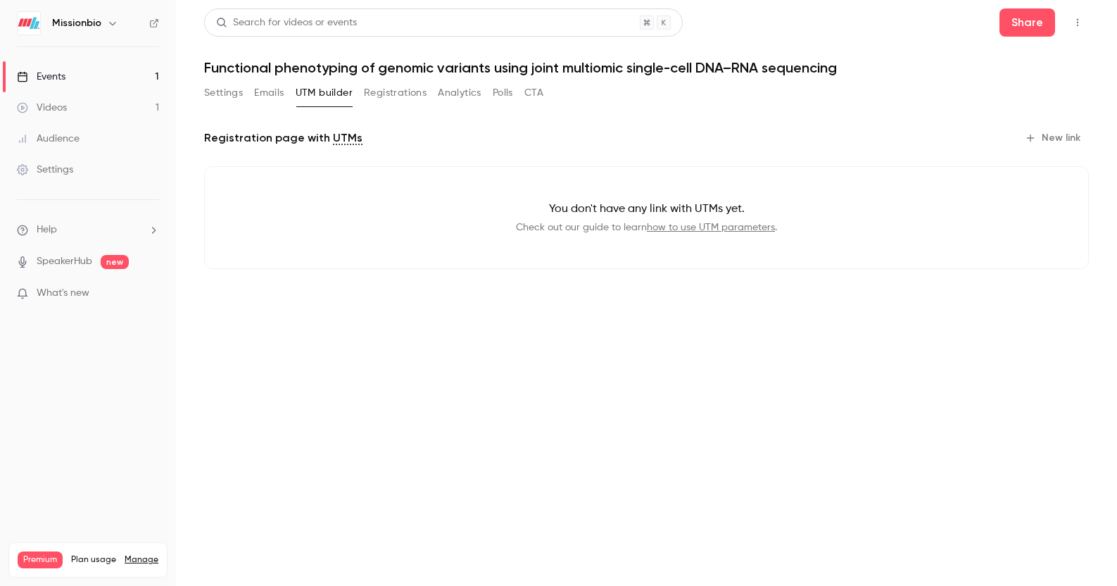
click at [389, 96] on button "Registrations" at bounding box center [395, 93] width 63 height 23
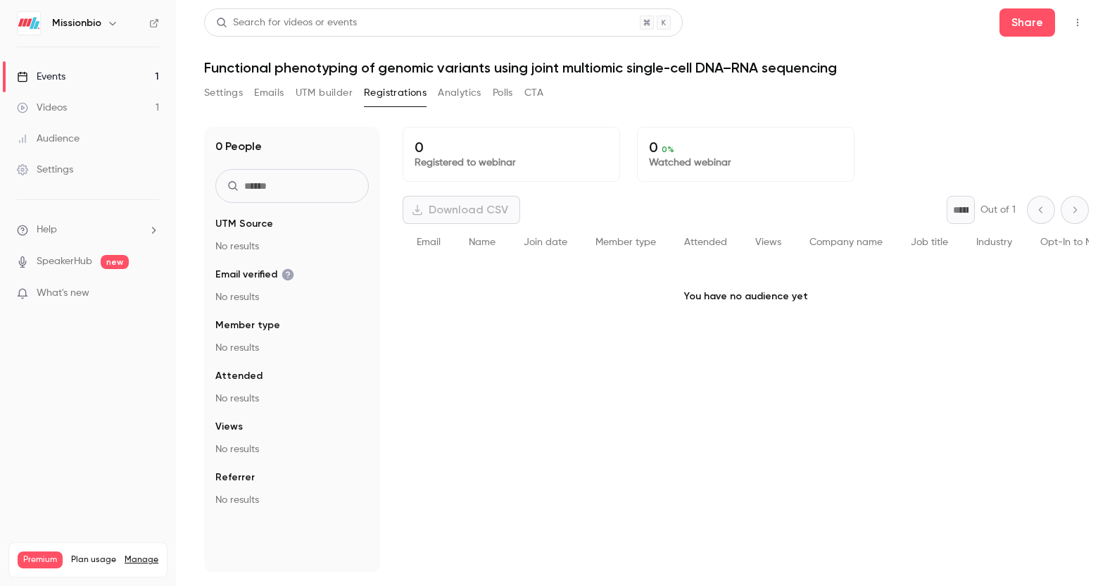
click at [239, 95] on button "Settings" at bounding box center [223, 93] width 39 height 23
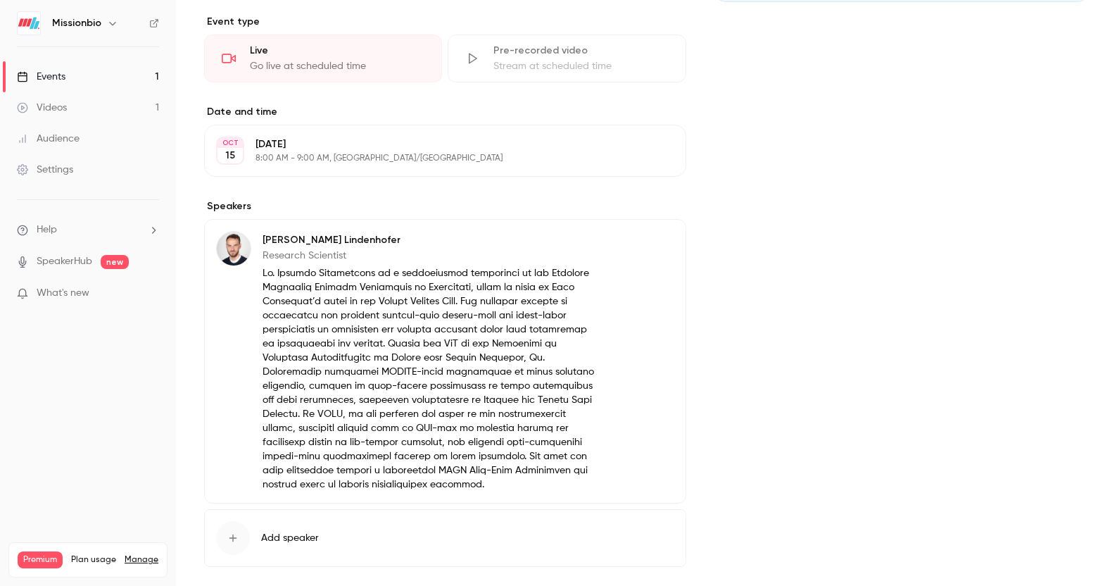
scroll to position [421, 0]
